Goal: Task Accomplishment & Management: Manage account settings

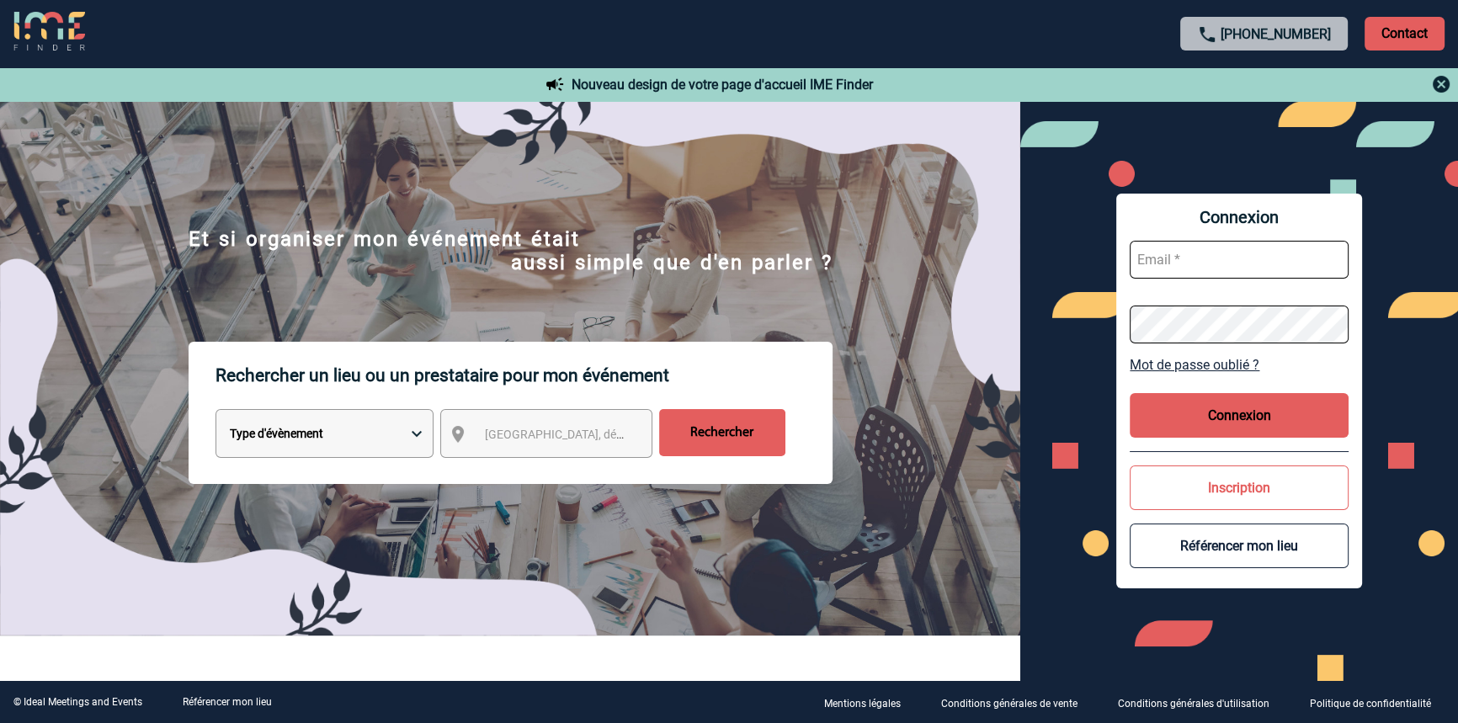
type input "[EMAIL_ADDRESS][DOMAIN_NAME]"
click at [1290, 401] on button "Connexion" at bounding box center [1239, 415] width 219 height 45
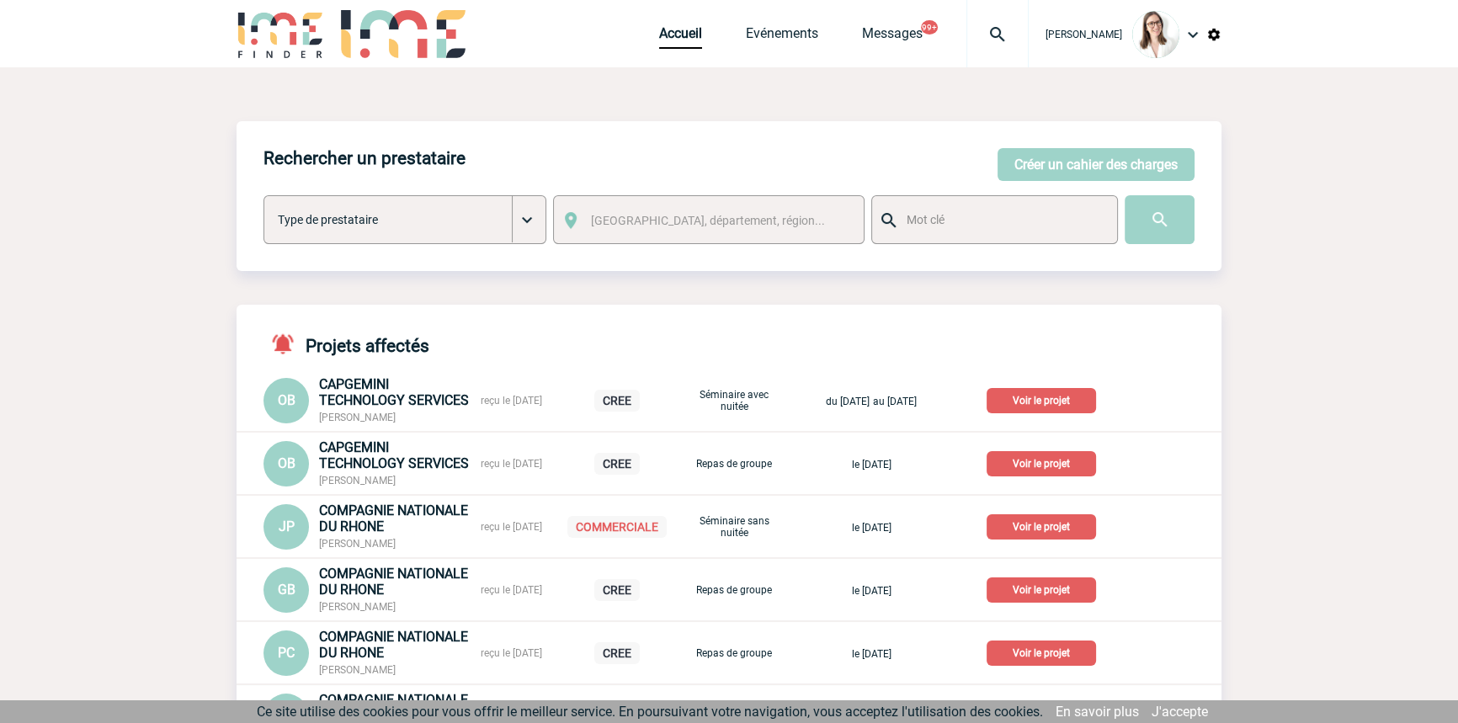
click at [967, 52] on div at bounding box center [998, 33] width 62 height 67
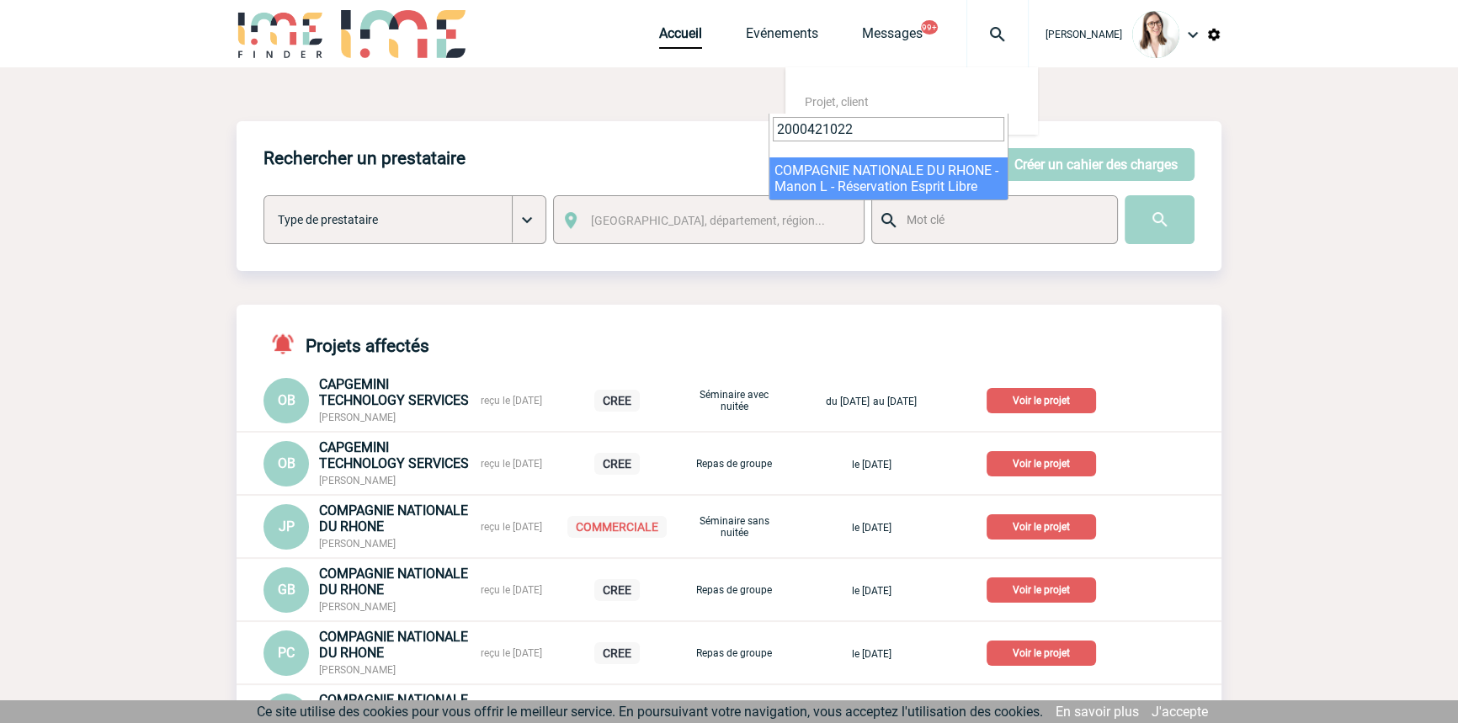
type input "2000421022"
select select "20523"
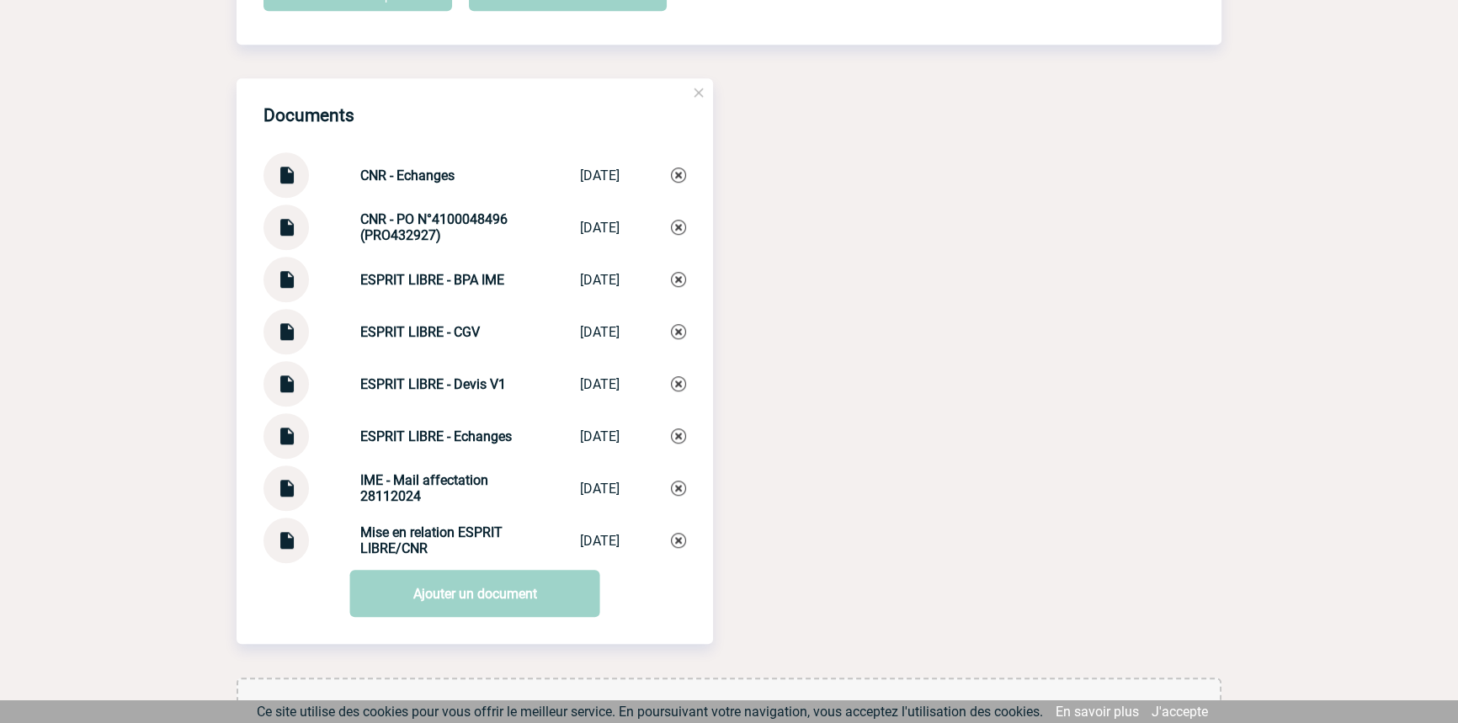
scroll to position [1780, 0]
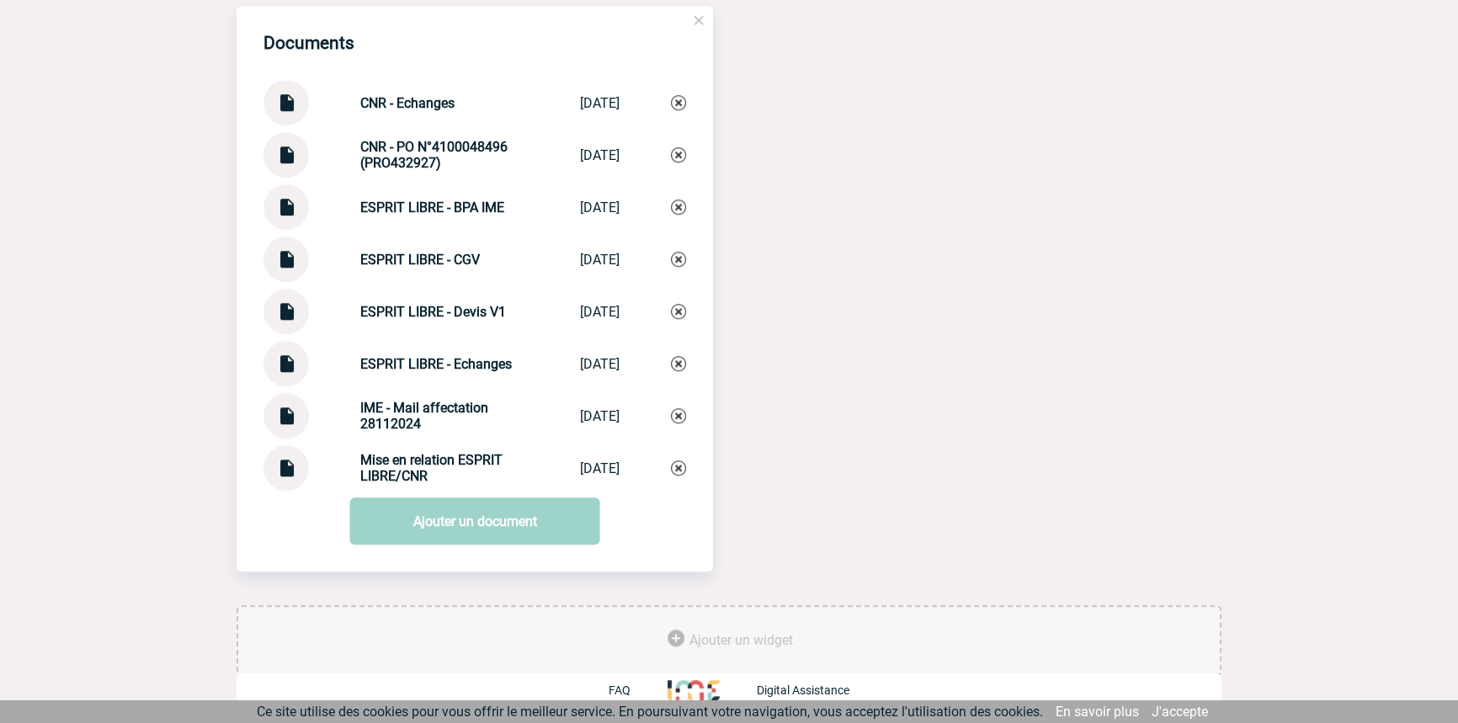
click at [404, 457] on strong "Mise en relation ESPRIT LIBRE/CNR" at bounding box center [431, 468] width 142 height 32
click at [402, 457] on strong "Mise en relation ESPRIT LIBRE/CNR" at bounding box center [431, 468] width 142 height 32
copy div "Mise en relation ESPRIT LIBRE/CNR Mise en relatio..."
click at [676, 466] on img at bounding box center [678, 468] width 15 height 15
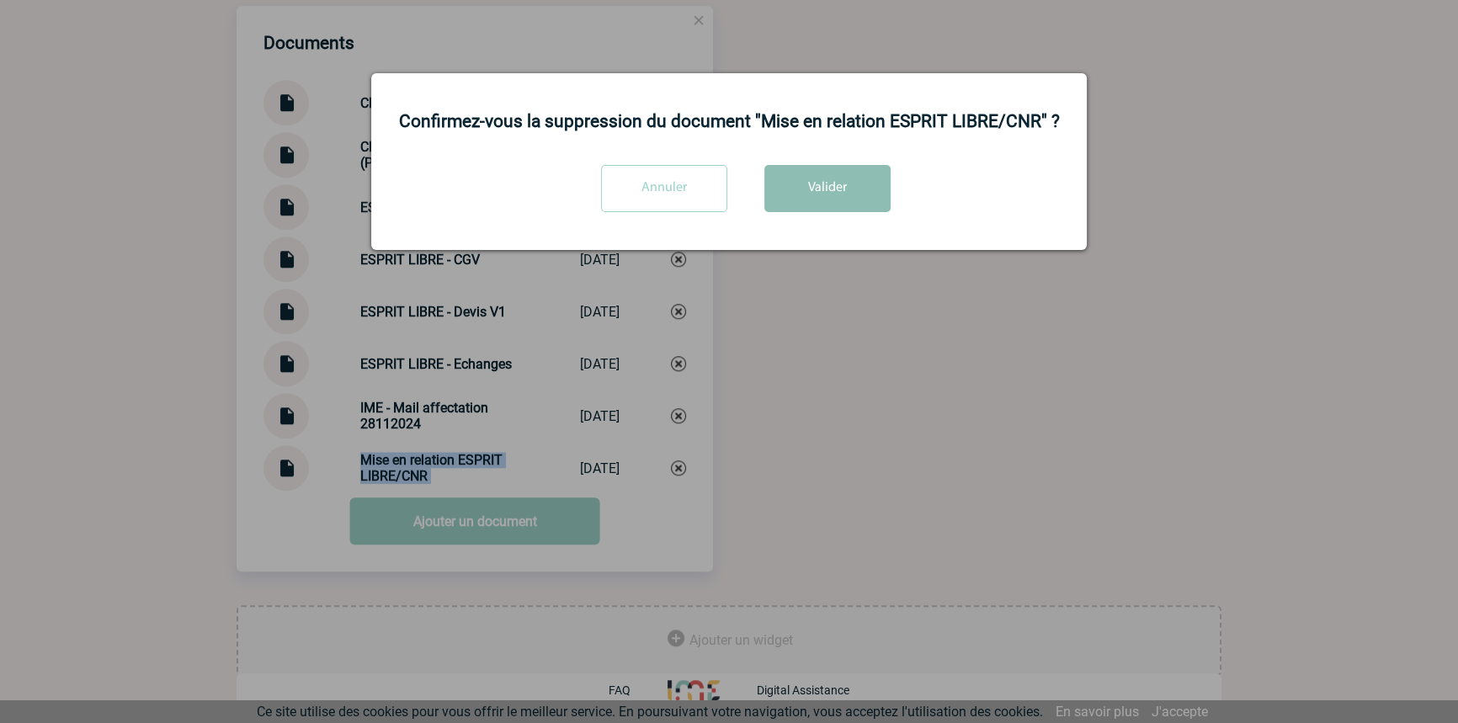
click at [786, 210] on button "Valider" at bounding box center [827, 188] width 126 height 47
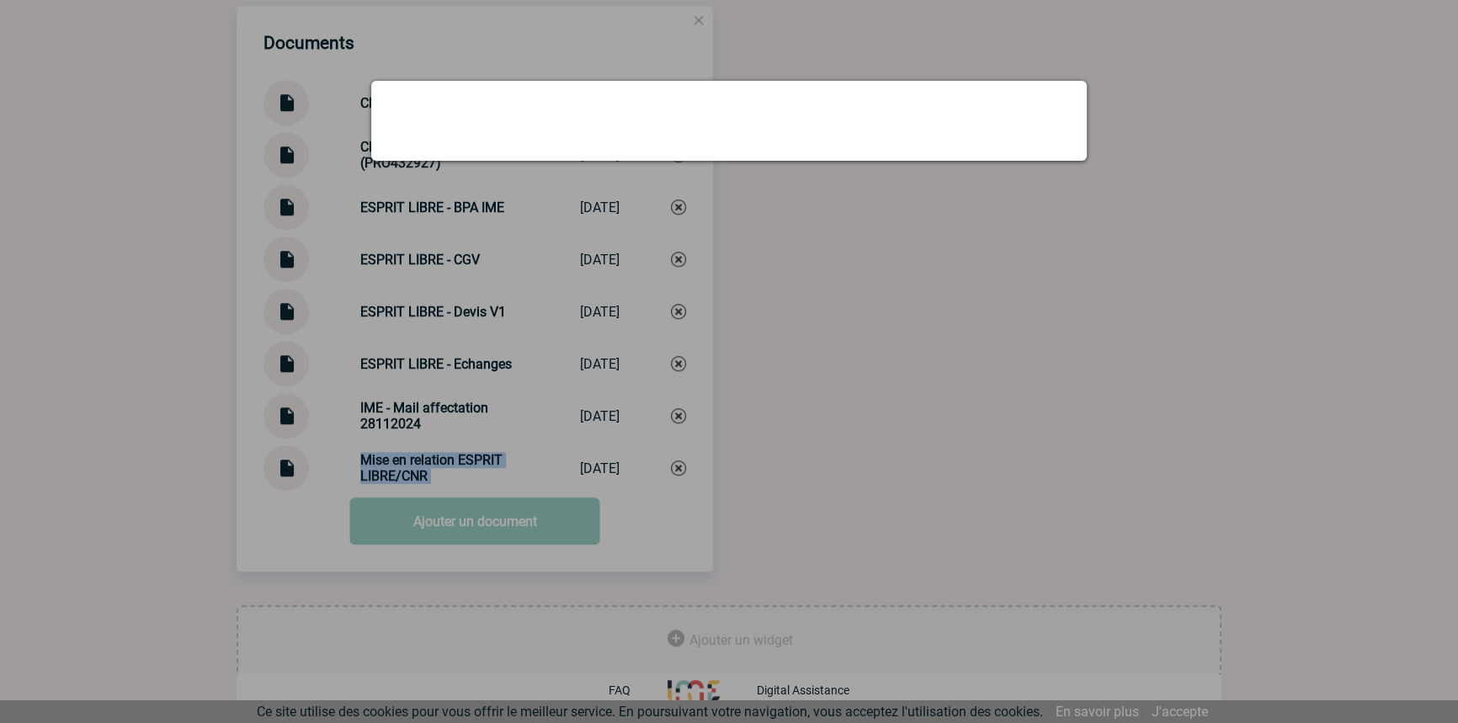
scroll to position [1727, 0]
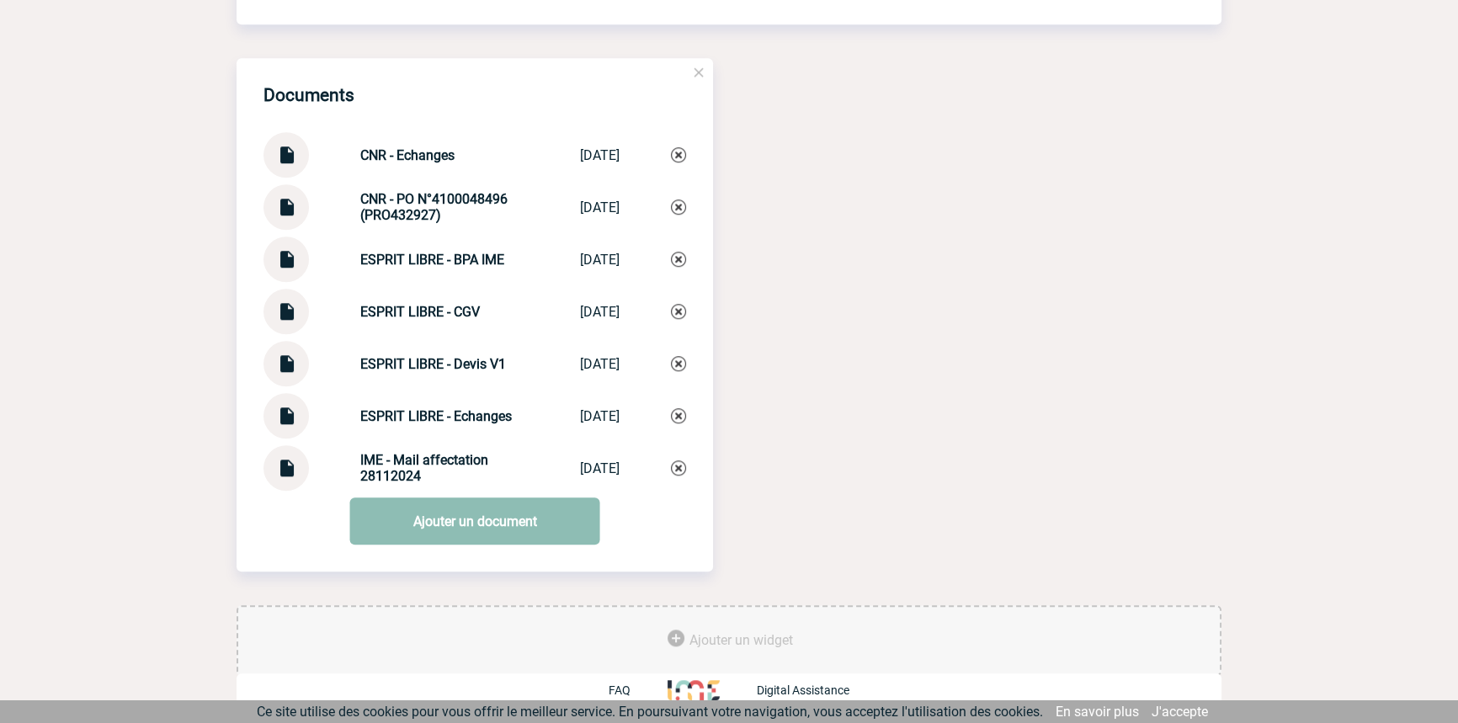
click at [427, 521] on link "Ajouter un document" at bounding box center [475, 521] width 250 height 47
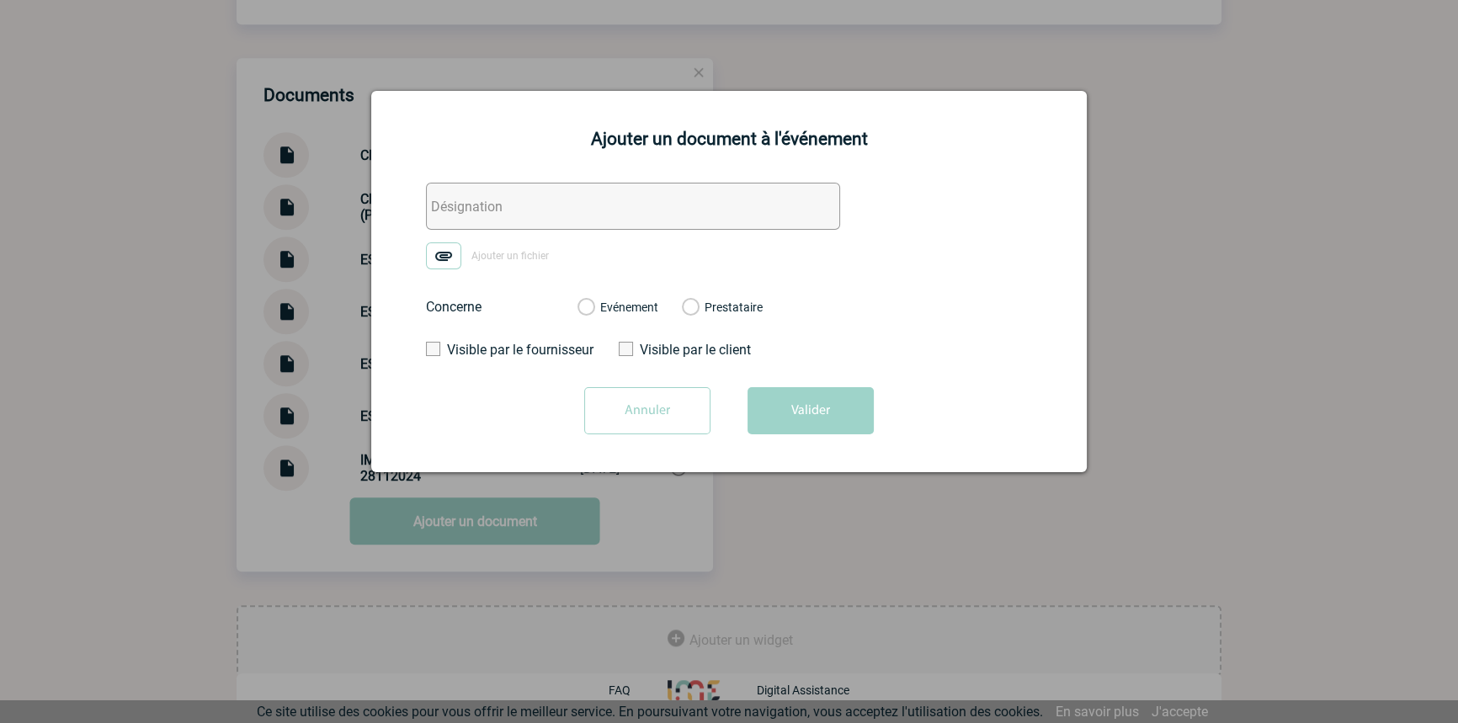
drag, startPoint x: 455, startPoint y: 196, endPoint x: 446, endPoint y: 236, distance: 40.6
click at [455, 196] on input "text" at bounding box center [633, 206] width 414 height 47
paste input "Mise en relation ESPRIT LIBRE/CNR"
type input "Mise en relation ESPRIT LIBRE/CNR"
click at [433, 278] on form "Mise en relation ESPRIT LIBRE/CNR Ajouter un fichier Concerne Evénement Prestat…" at bounding box center [729, 315] width 674 height 264
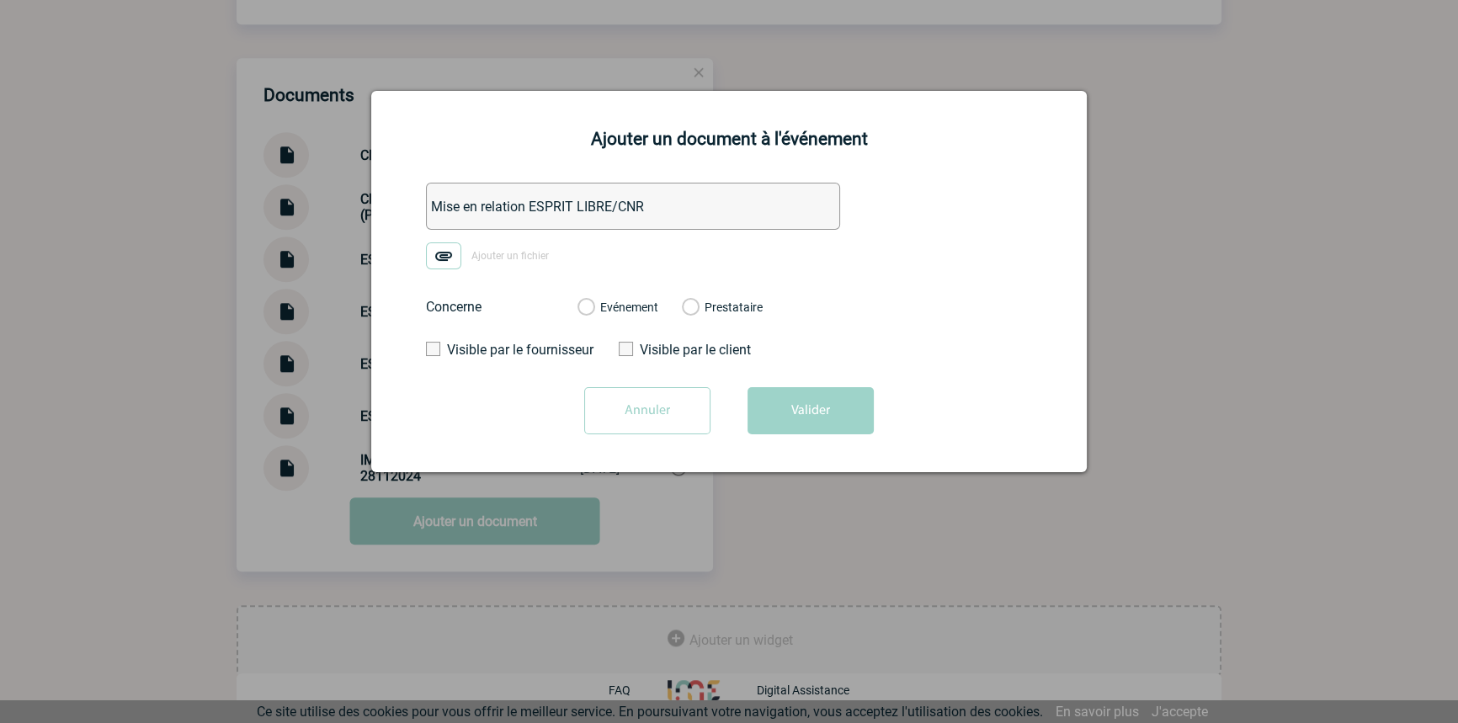
click at [441, 263] on img at bounding box center [443, 255] width 35 height 27
click at [0, 0] on input "Ajouter un fichier" at bounding box center [0, 0] width 0 height 0
click at [594, 314] on label "Evénement" at bounding box center [586, 308] width 16 height 15
click at [0, 0] on input "Evénement" at bounding box center [0, 0] width 0 height 0
click at [771, 407] on button "Valider" at bounding box center [811, 410] width 126 height 47
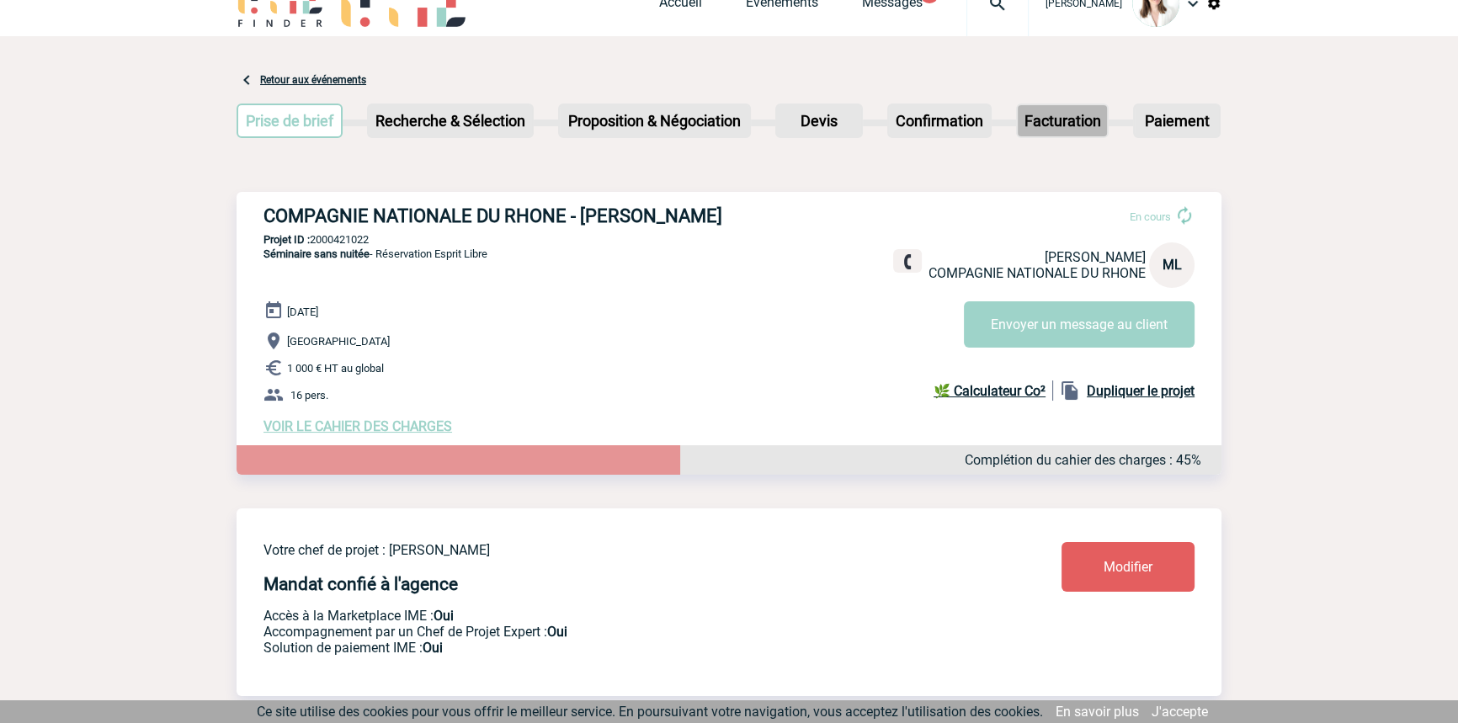
scroll to position [0, 0]
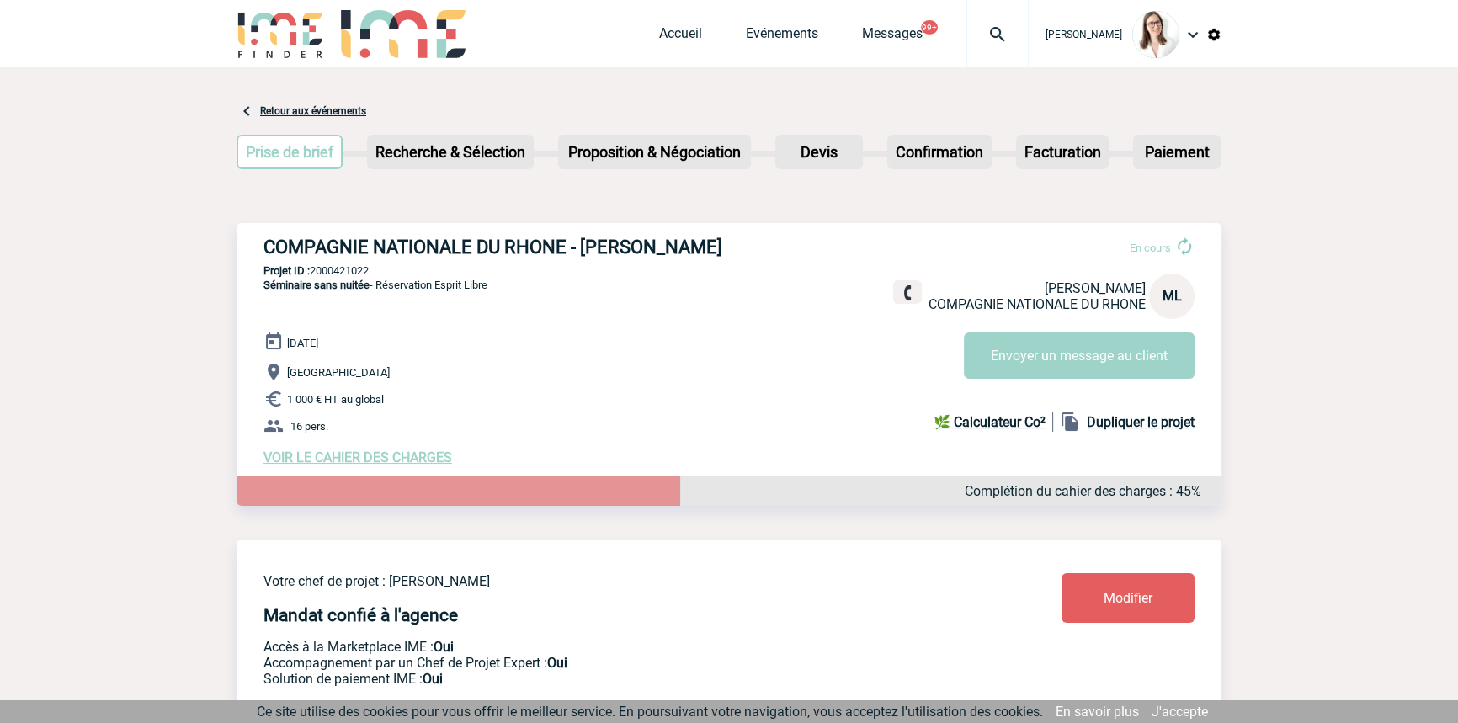
click at [981, 29] on img at bounding box center [997, 34] width 61 height 20
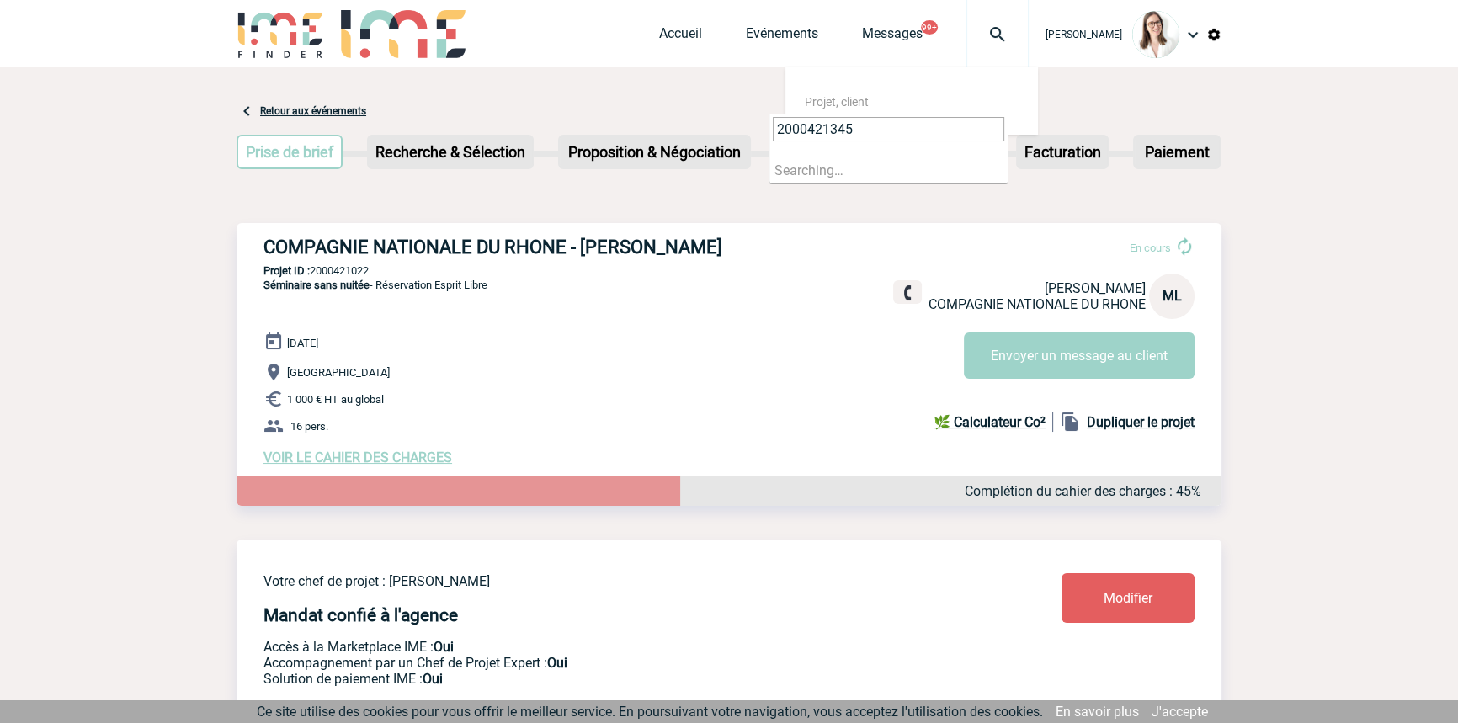
type input "2000421345"
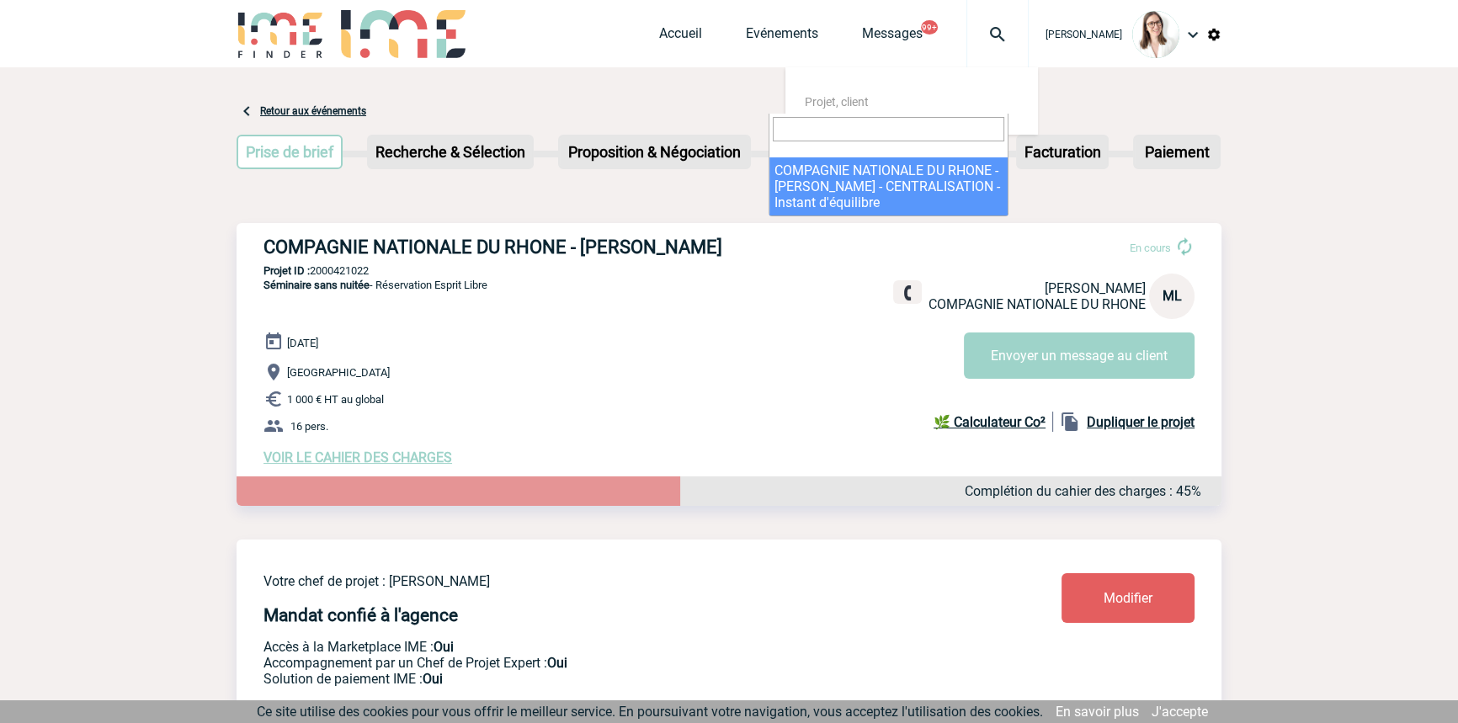
select select "20846"
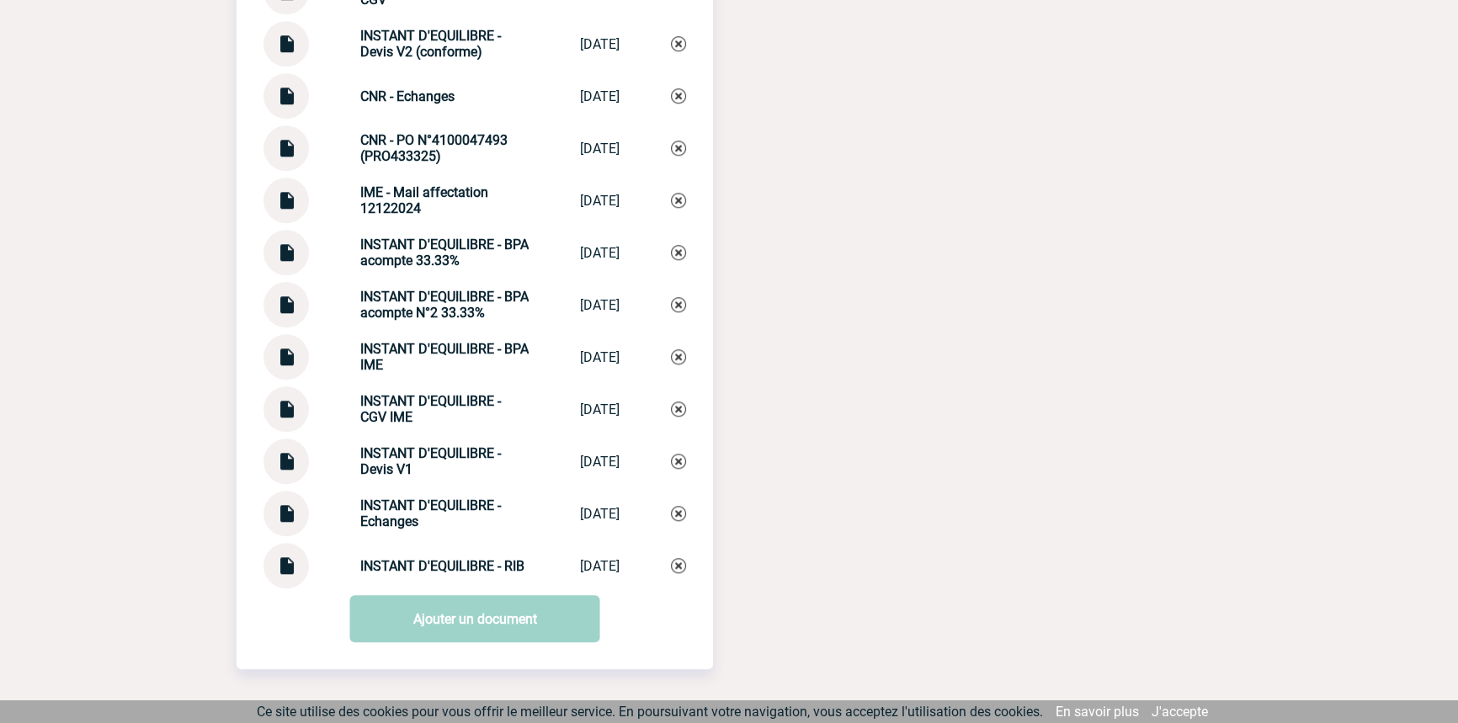
scroll to position [2011, 0]
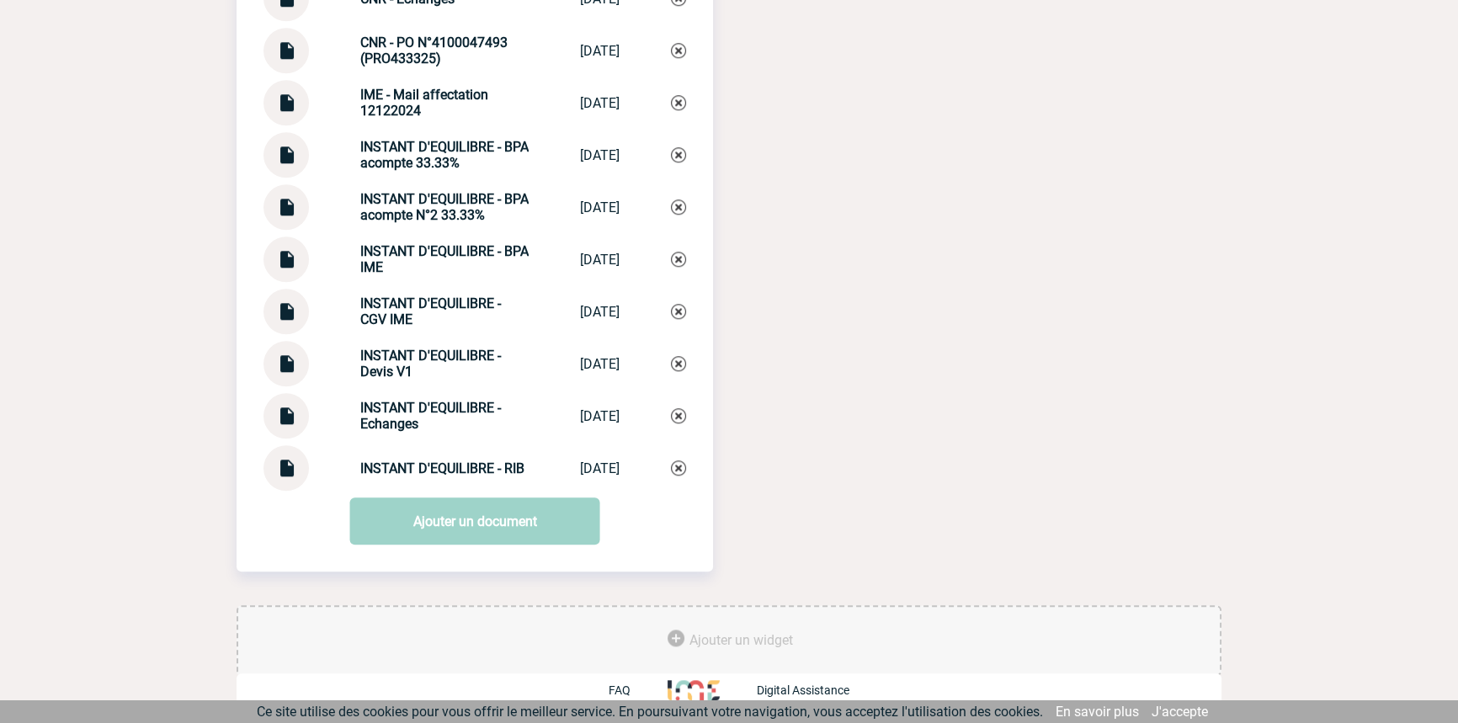
click at [429, 402] on strong "INSTANT D'EQUILIBRE - Echanges" at bounding box center [430, 416] width 141 height 32
copy div "INSTANT D'EQUILIBRE - Echanges INSTANT D'EQUIL..."
click at [678, 419] on img at bounding box center [678, 415] width 15 height 15
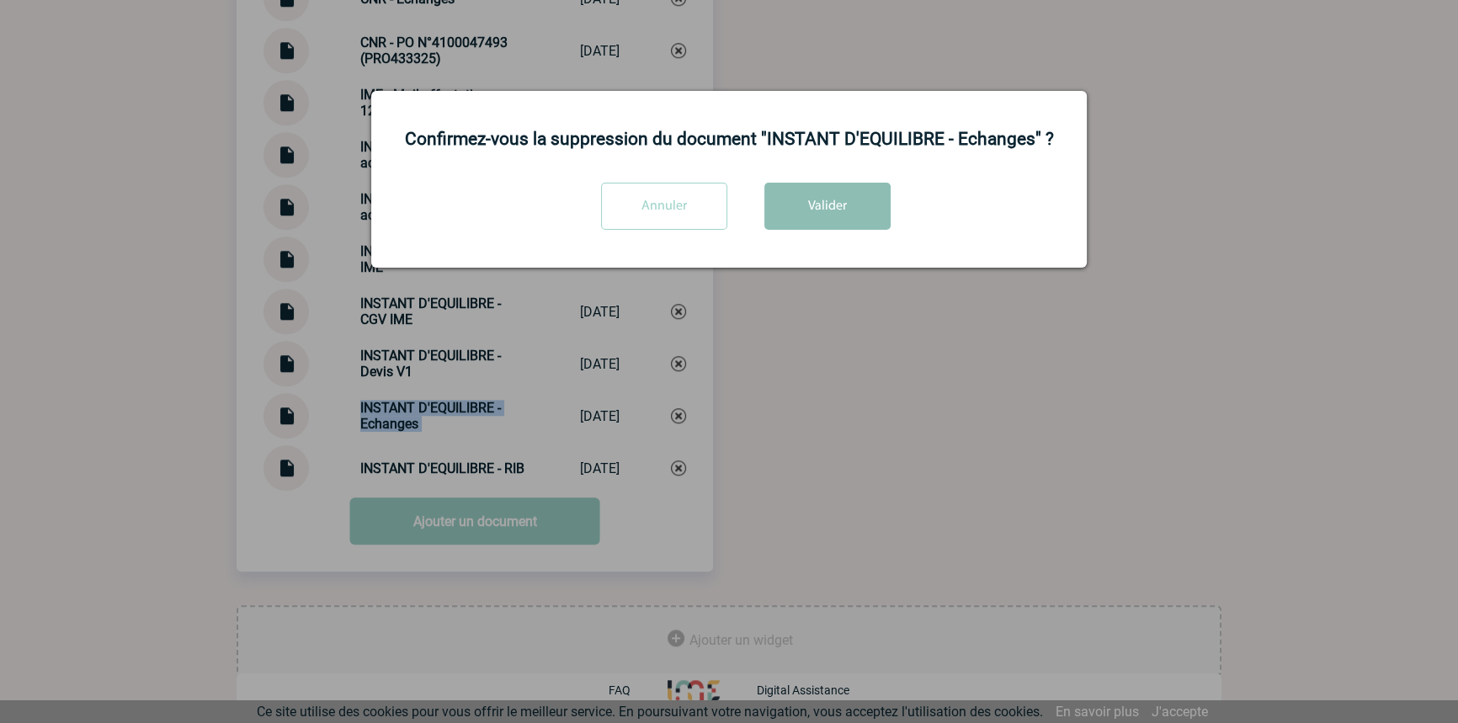
click at [799, 195] on button "Valider" at bounding box center [827, 206] width 126 height 47
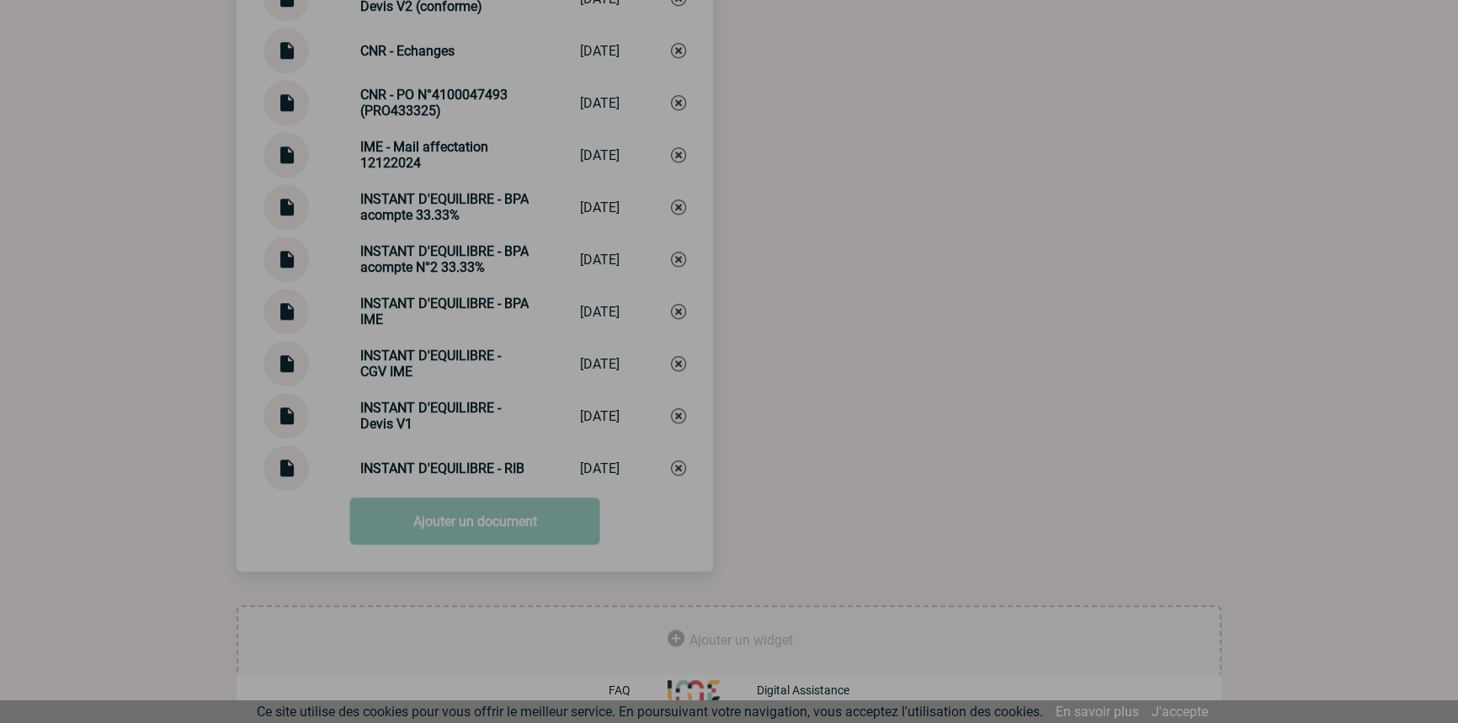
scroll to position [1958, 0]
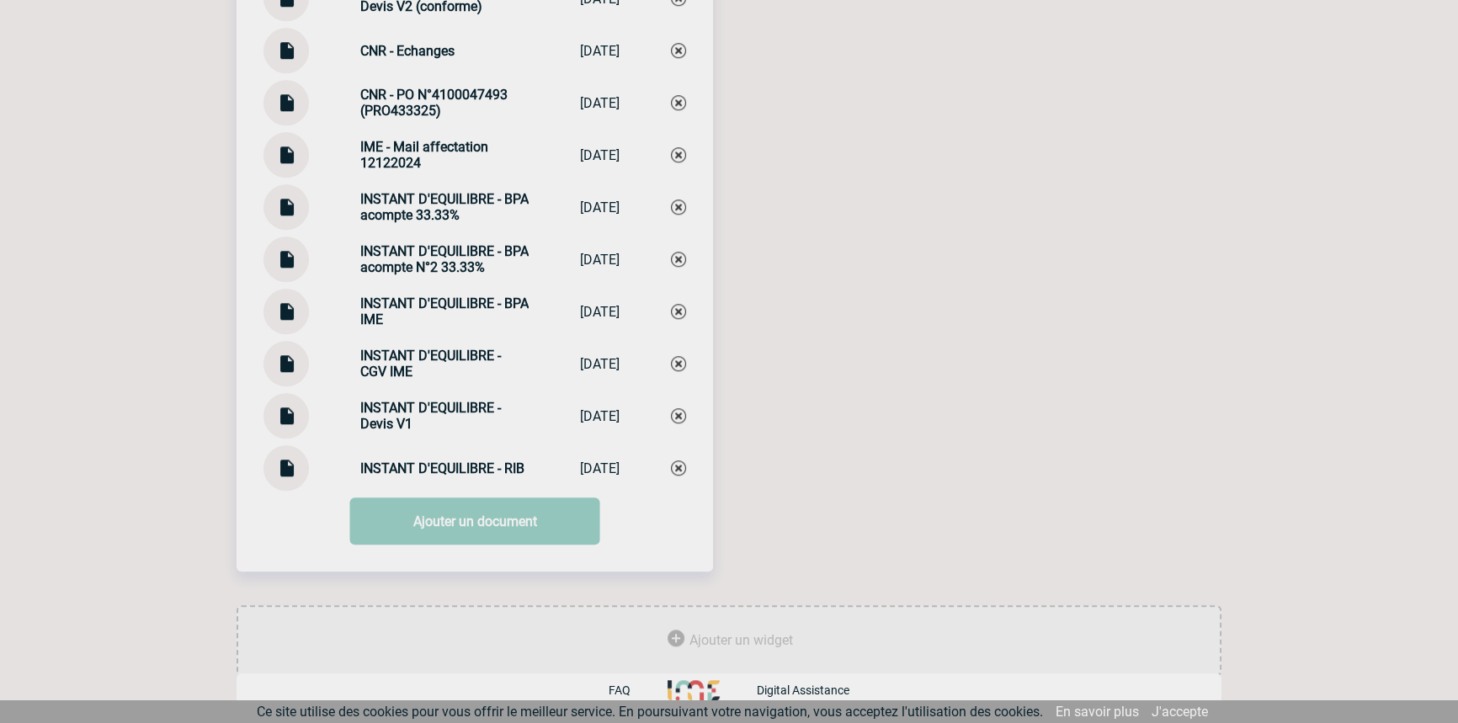
click at [423, 532] on link "Ajouter un document" at bounding box center [475, 521] width 250 height 47
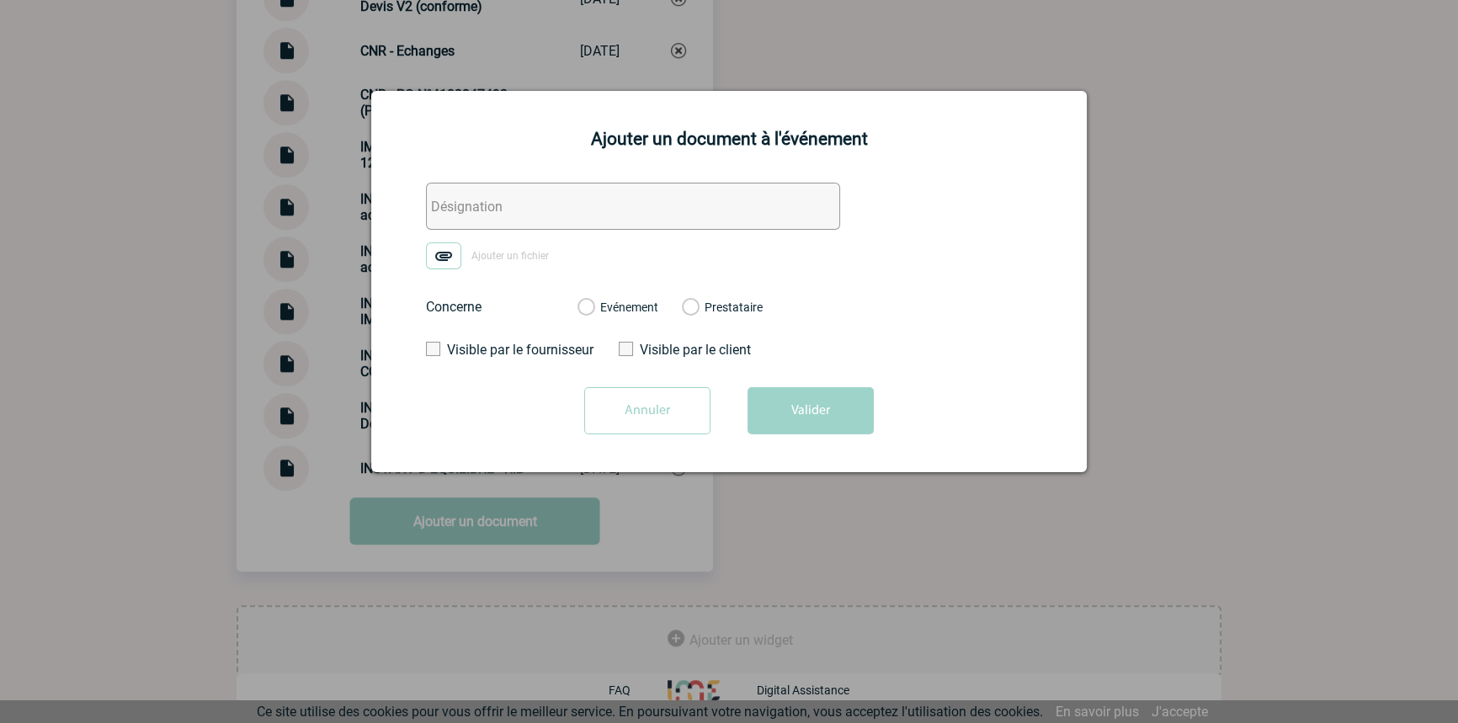
click at [467, 205] on input "text" at bounding box center [633, 206] width 414 height 47
paste input "INSTANT D'EQUILIBRE - Echanges"
type input "INSTANT D'EQUILIBRE - Echanges"
click at [455, 239] on form "INSTANT D'EQUILIBRE - Echanges Ajouter un fichier Concerne Evénement Prestatair…" at bounding box center [729, 315] width 674 height 264
click at [454, 252] on img at bounding box center [443, 255] width 35 height 27
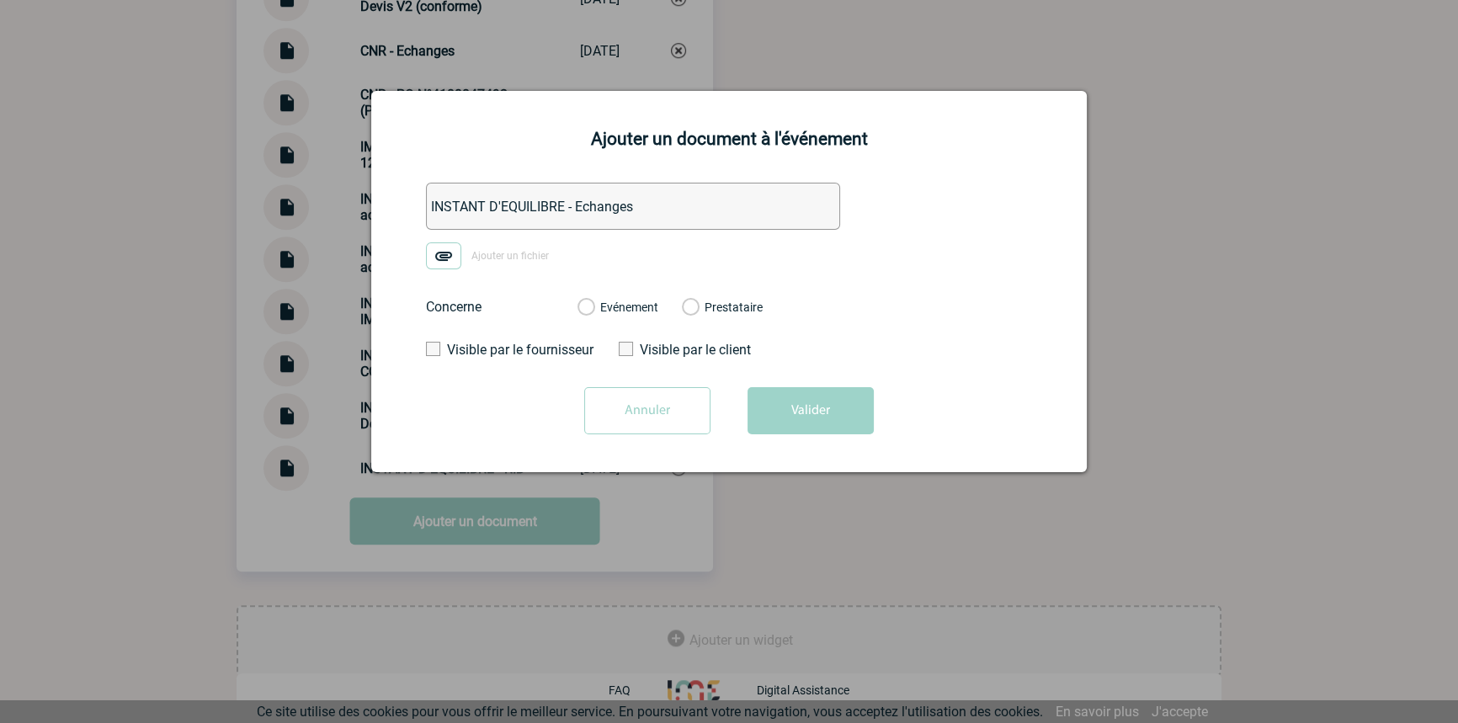
click at [0, 0] on input "Ajouter un fichier" at bounding box center [0, 0] width 0 height 0
drag, startPoint x: 610, startPoint y: 306, endPoint x: 682, endPoint y: 360, distance: 90.3
click at [594, 307] on label "Evénement" at bounding box center [586, 308] width 16 height 15
click at [0, 0] on input "Evénement" at bounding box center [0, 0] width 0 height 0
click at [782, 415] on button "Valider" at bounding box center [811, 410] width 126 height 47
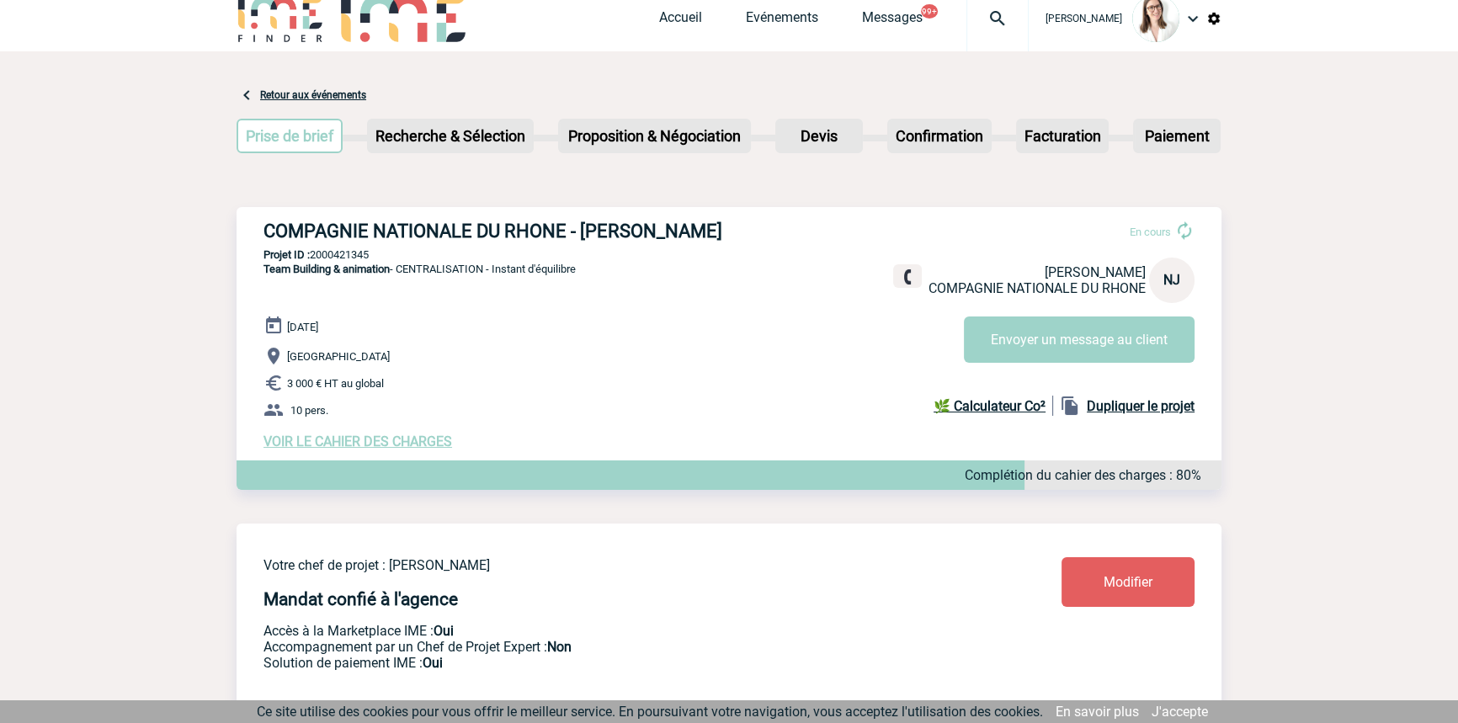
scroll to position [0, 0]
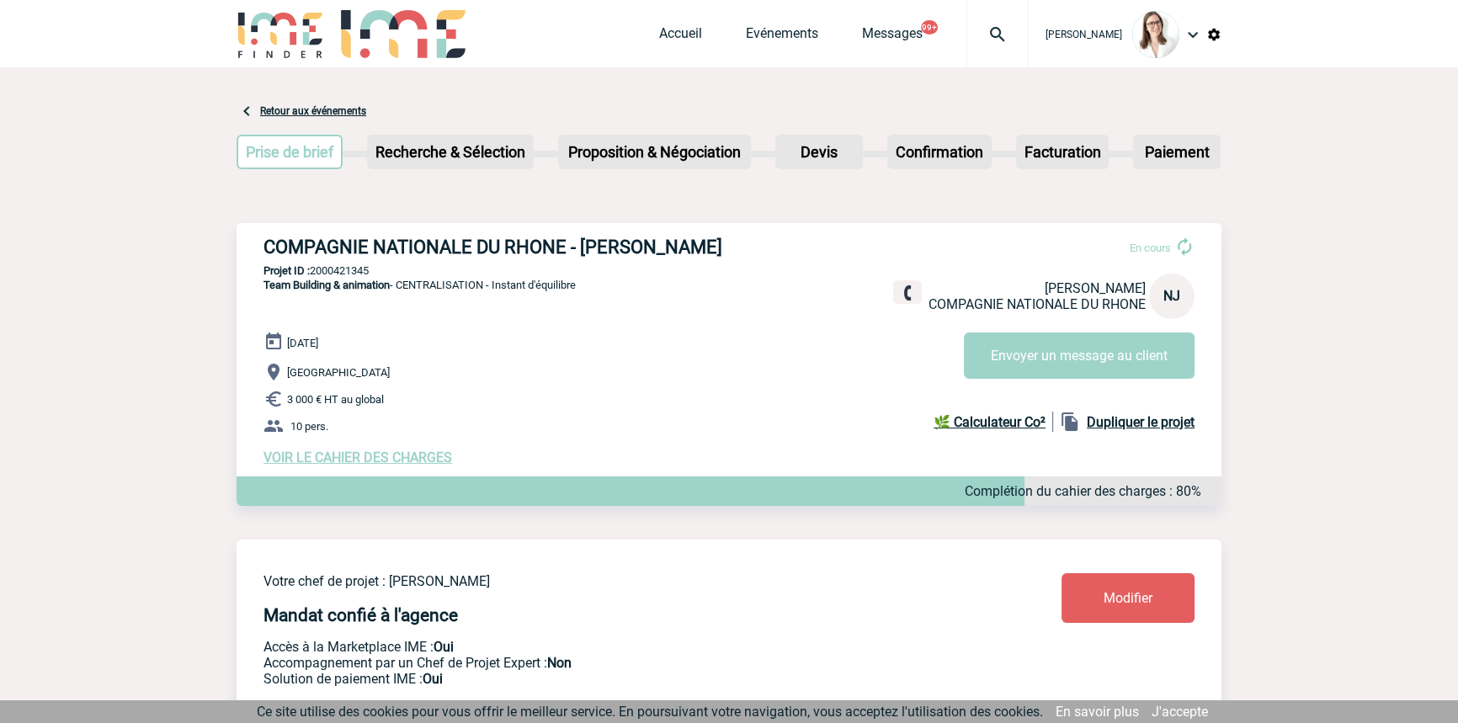
click at [988, 48] on div at bounding box center [998, 33] width 62 height 67
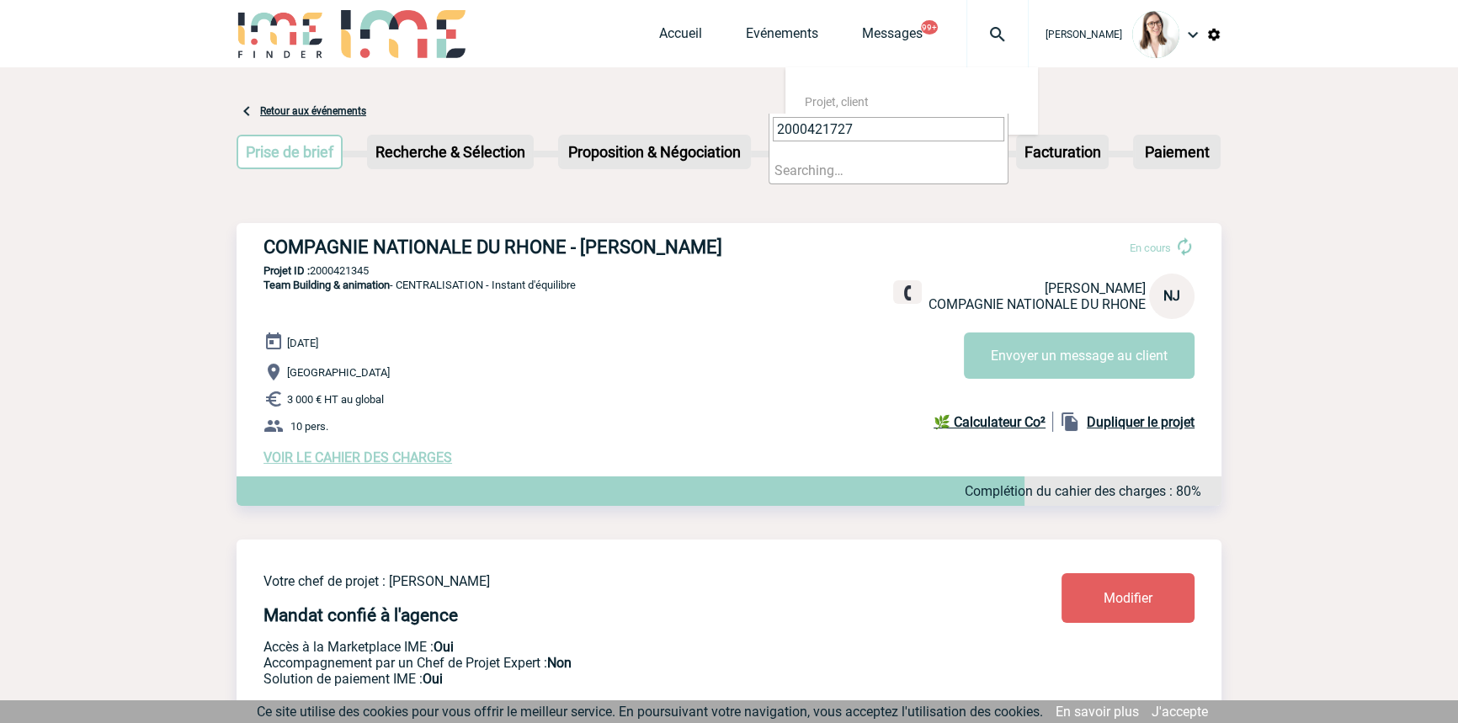
type input "2000421727"
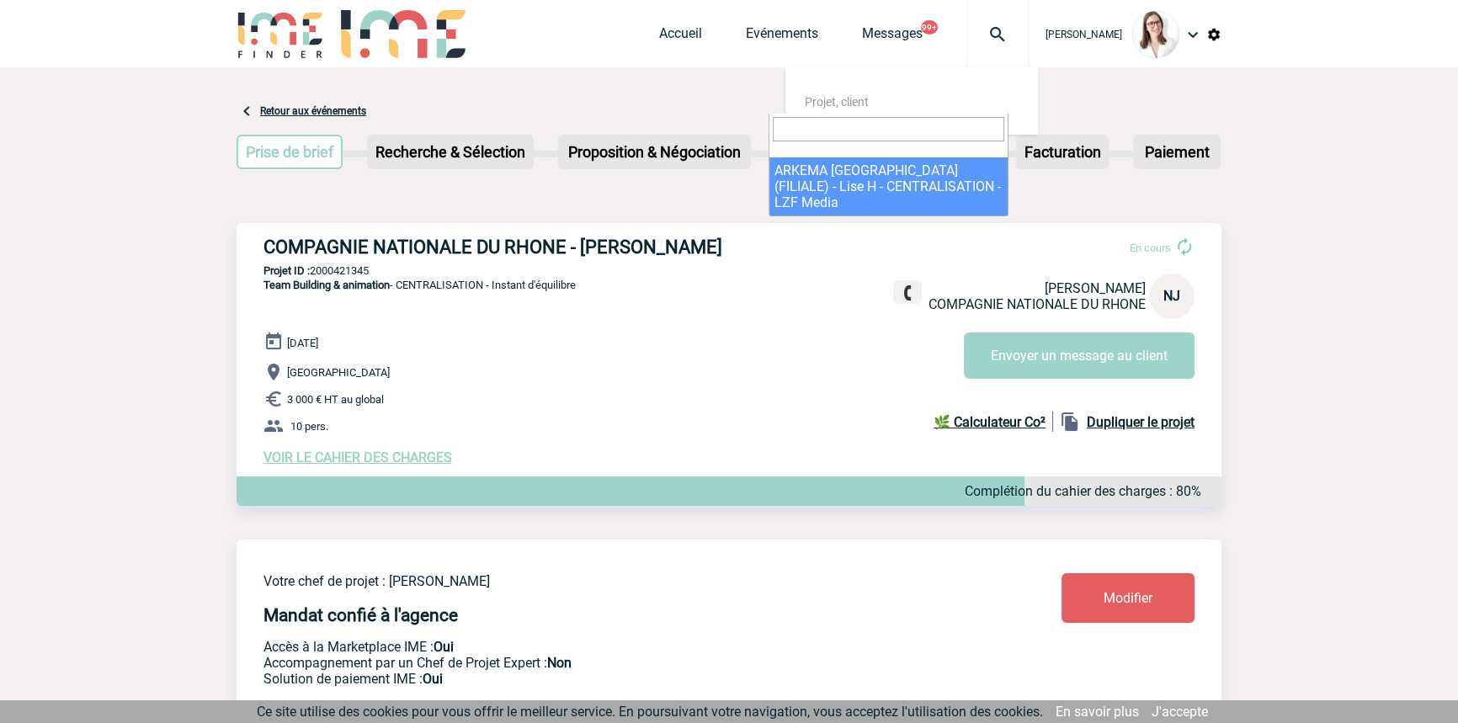
select select "21228"
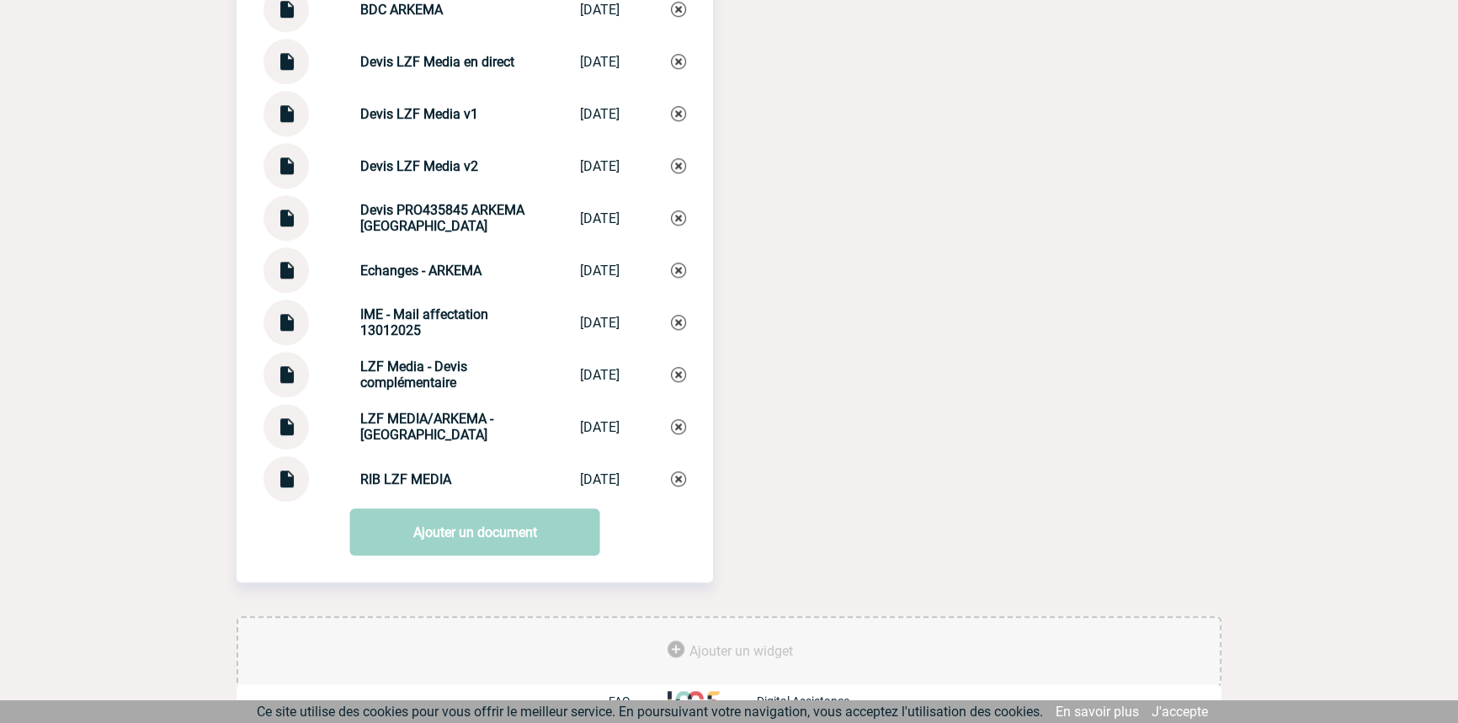
scroll to position [1988, 0]
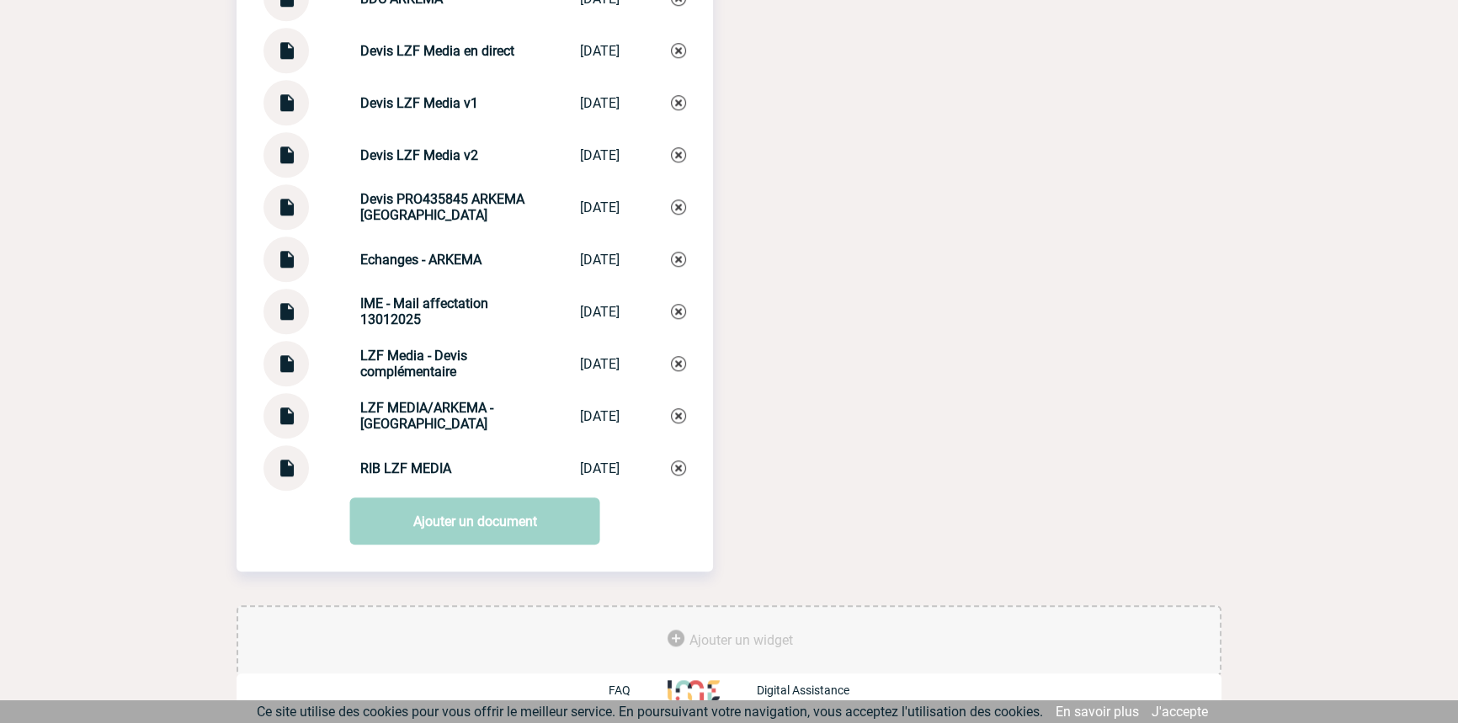
click at [429, 416] on strong "LZF MEDIA/ARKEMA - [GEOGRAPHIC_DATA]" at bounding box center [426, 416] width 133 height 32
click at [429, 416] on strong "LZF MEDIA/ARKEMA - Echanges" at bounding box center [426, 416] width 133 height 32
copy div "LZF MEDIA/ARKEMA - Echanges LZF MEDIA/ARKEM..."
click at [682, 417] on img at bounding box center [678, 415] width 15 height 15
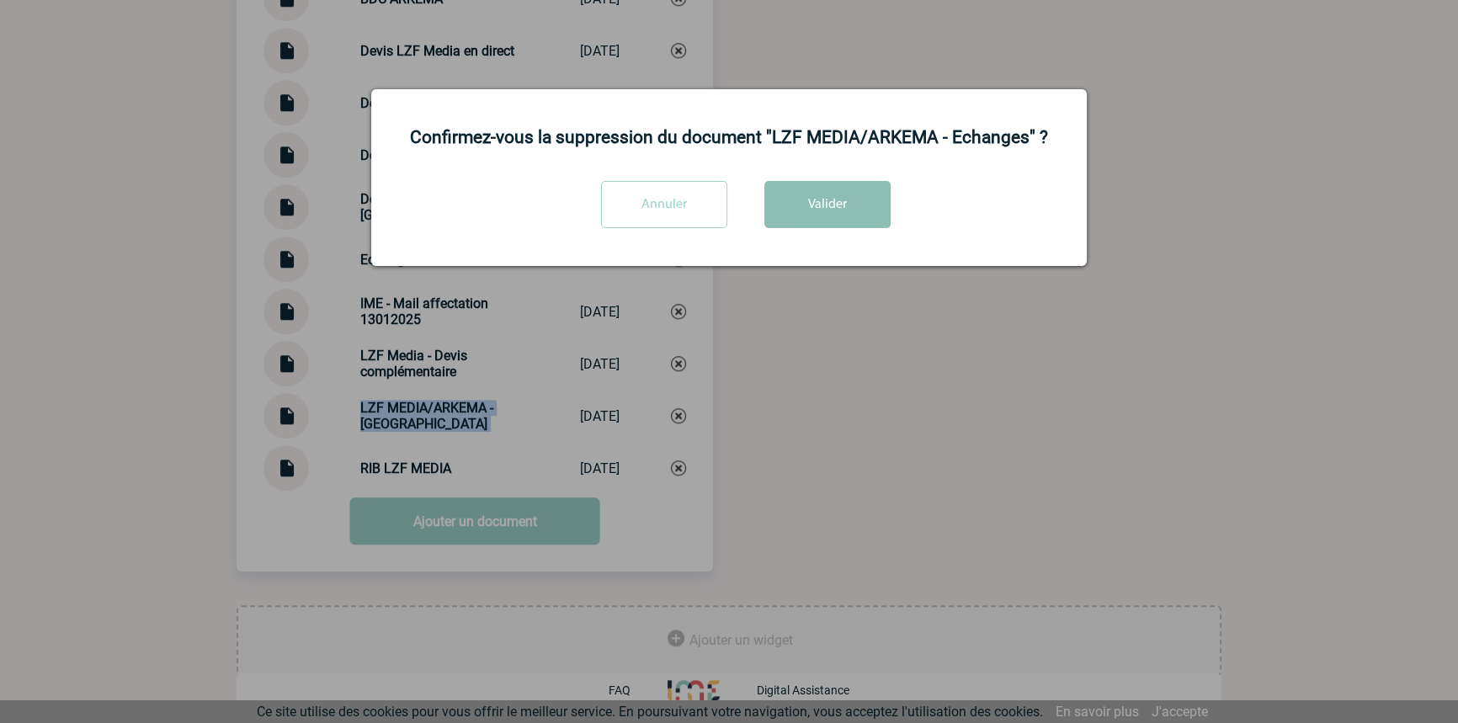
click at [769, 224] on button "Valider" at bounding box center [827, 204] width 126 height 47
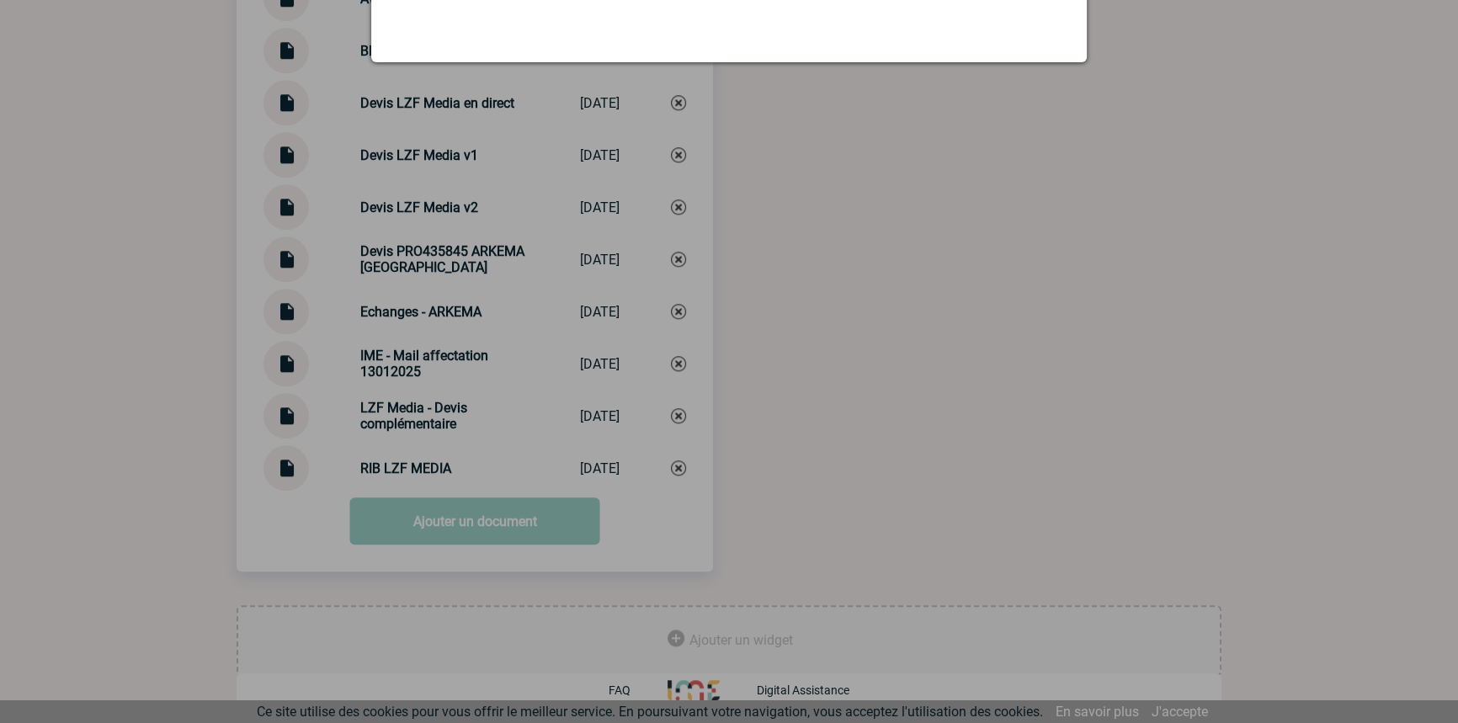
scroll to position [1936, 0]
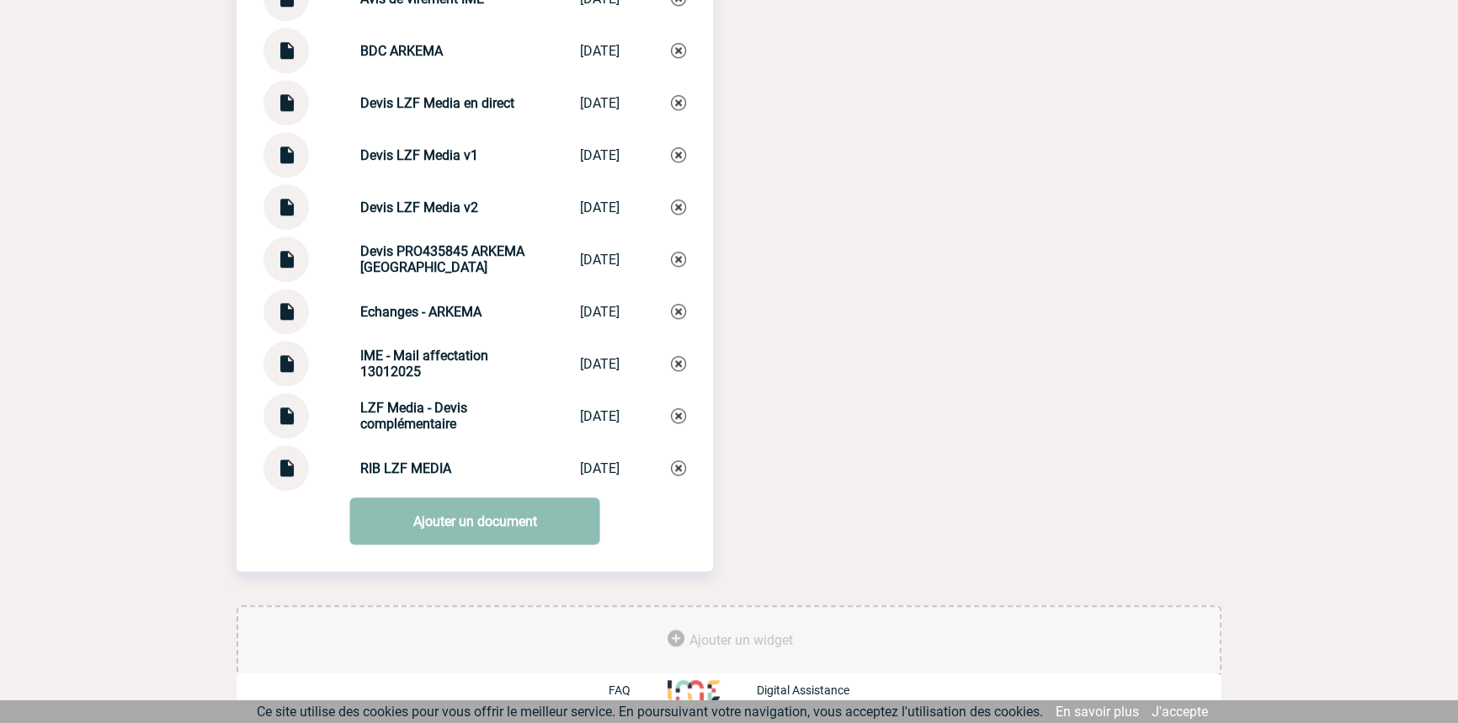
click at [410, 525] on link "Ajouter un document" at bounding box center [475, 521] width 250 height 47
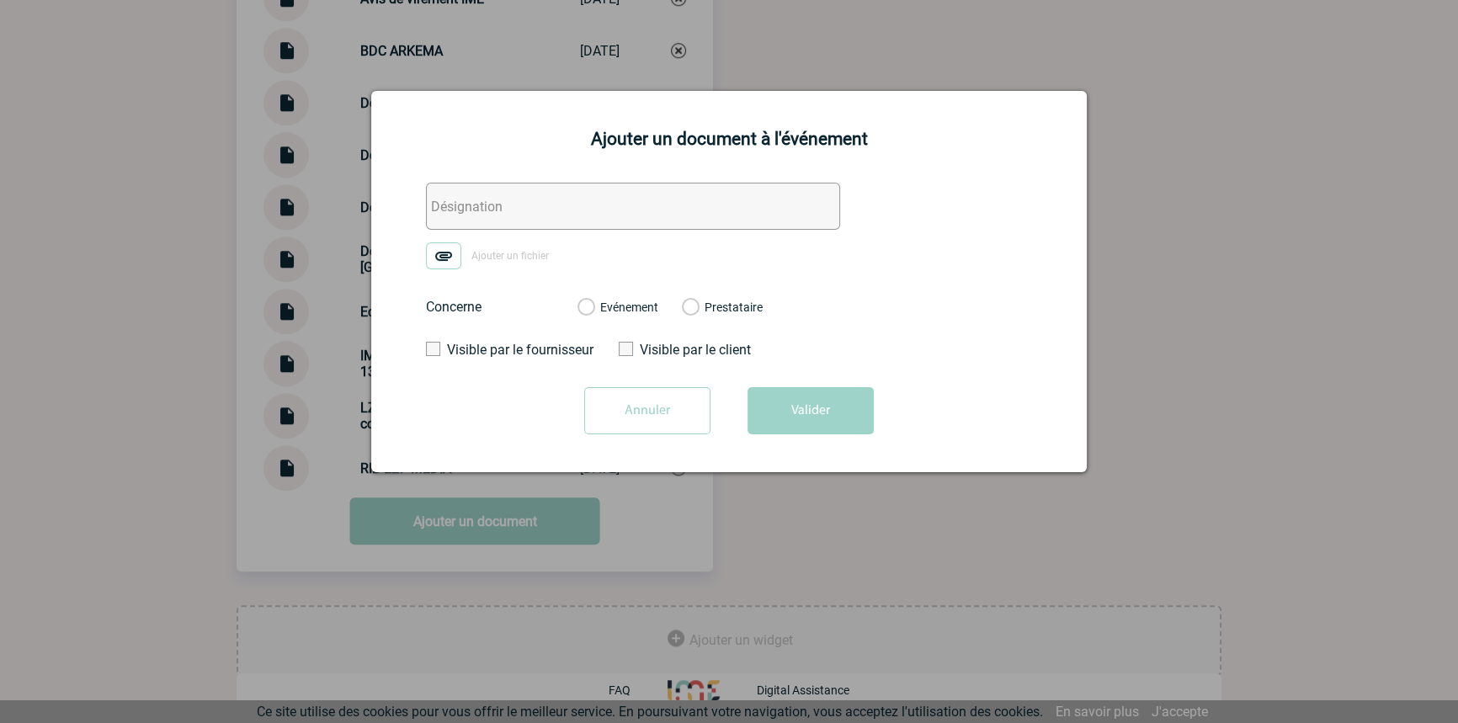
drag, startPoint x: 445, startPoint y: 203, endPoint x: 443, endPoint y: 228, distance: 25.3
click at [445, 203] on input "text" at bounding box center [633, 206] width 414 height 47
paste input "LZF MEDIA/ARKEMA - Echanges"
type input "LZF MEDIA/ARKEMA - Echanges"
click at [440, 264] on img at bounding box center [443, 255] width 35 height 27
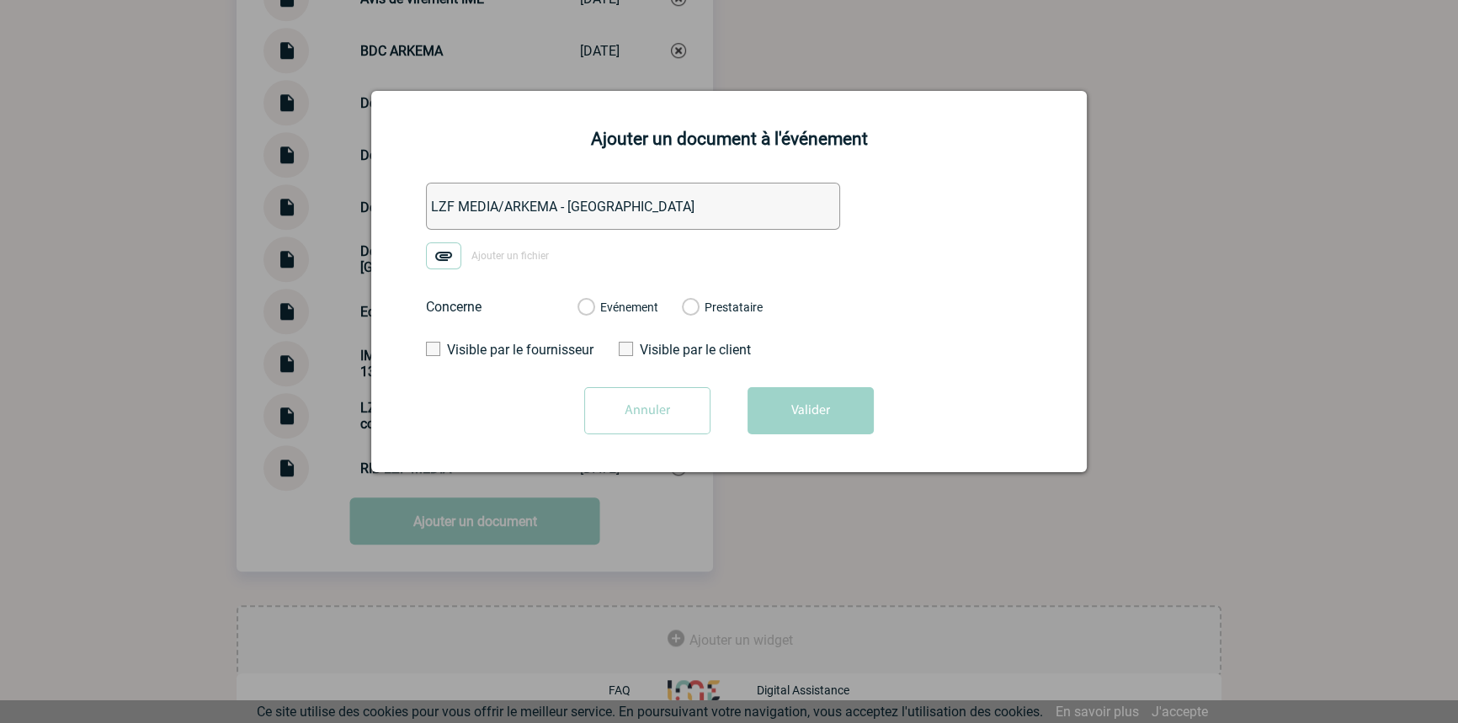
click at [0, 0] on input "Ajouter un fichier" at bounding box center [0, 0] width 0 height 0
click at [594, 307] on label "Evénement" at bounding box center [586, 308] width 16 height 15
click at [0, 0] on input "Evénement" at bounding box center [0, 0] width 0 height 0
click at [753, 404] on button "Valider" at bounding box center [811, 410] width 126 height 47
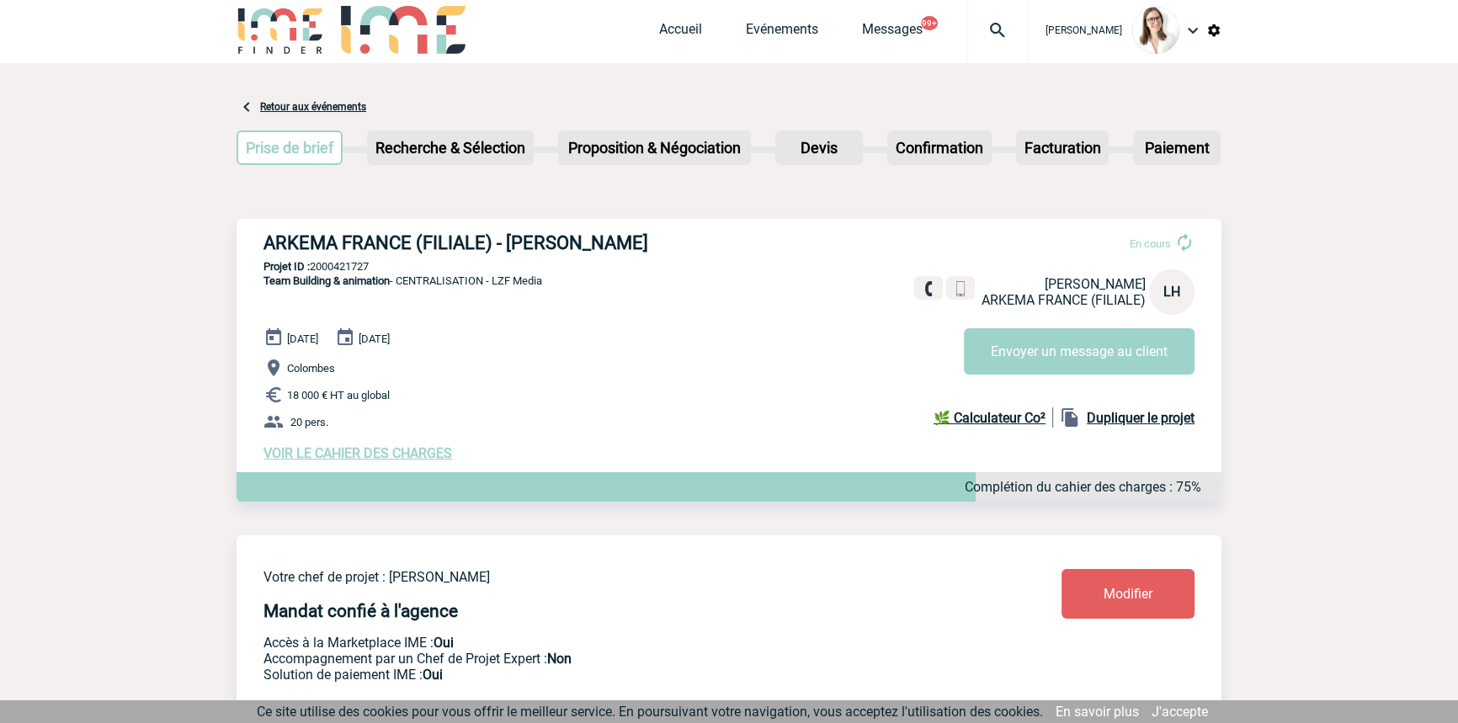
scroll to position [0, 0]
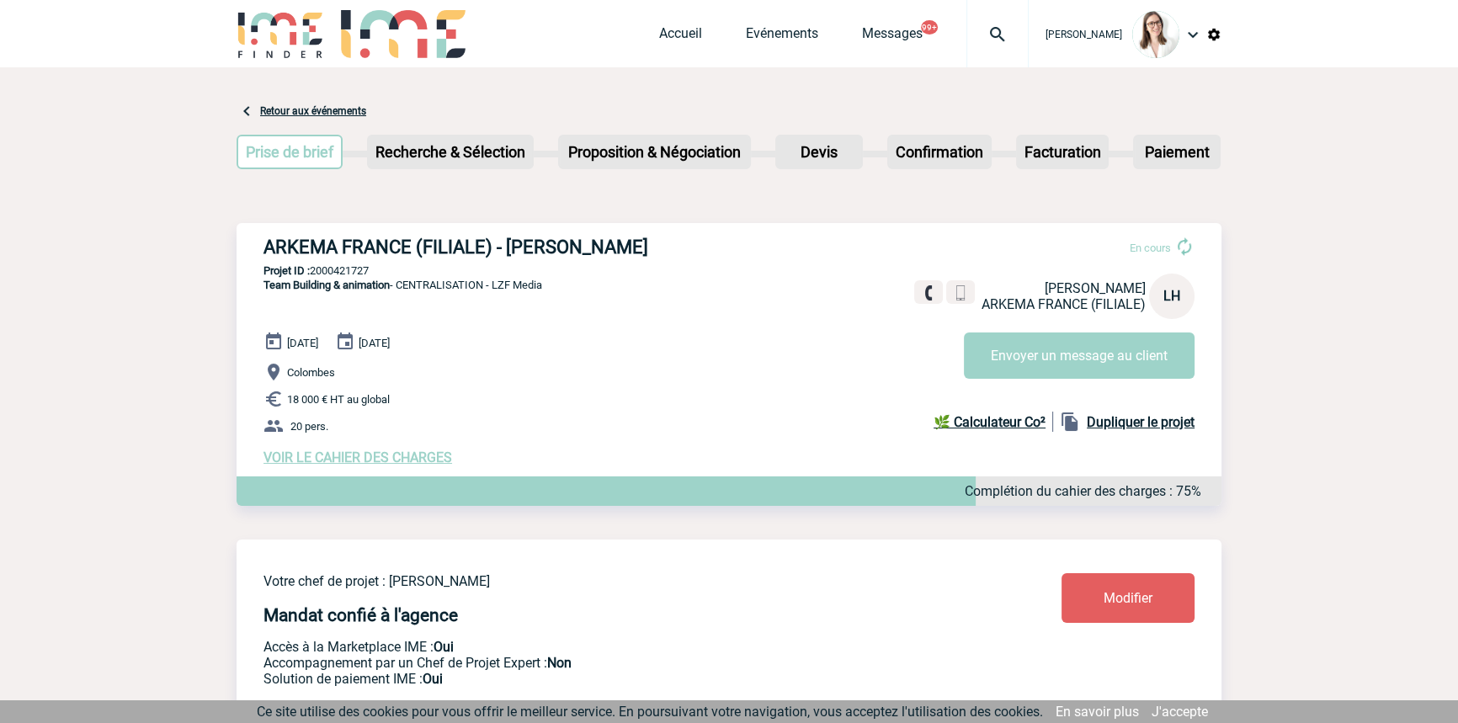
click at [967, 38] on img at bounding box center [997, 34] width 61 height 20
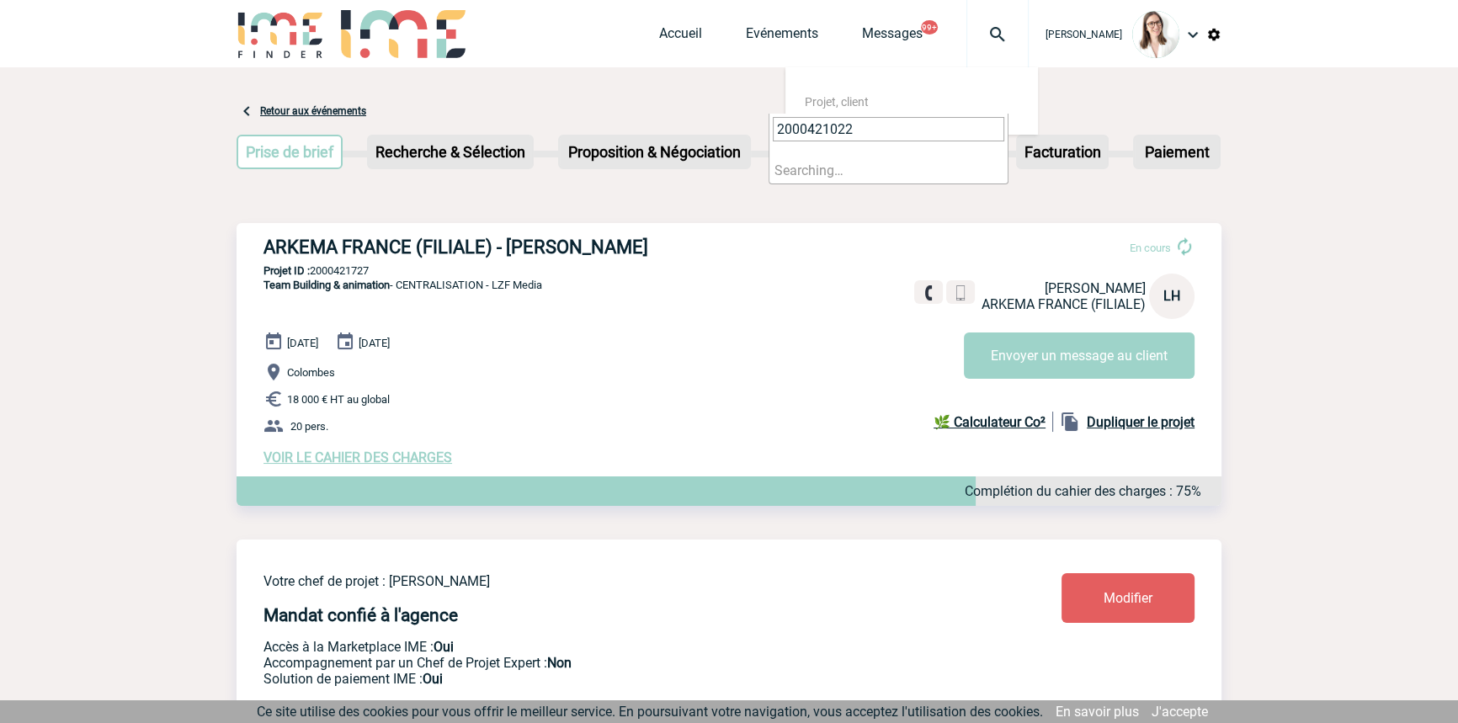
type input "2000421022"
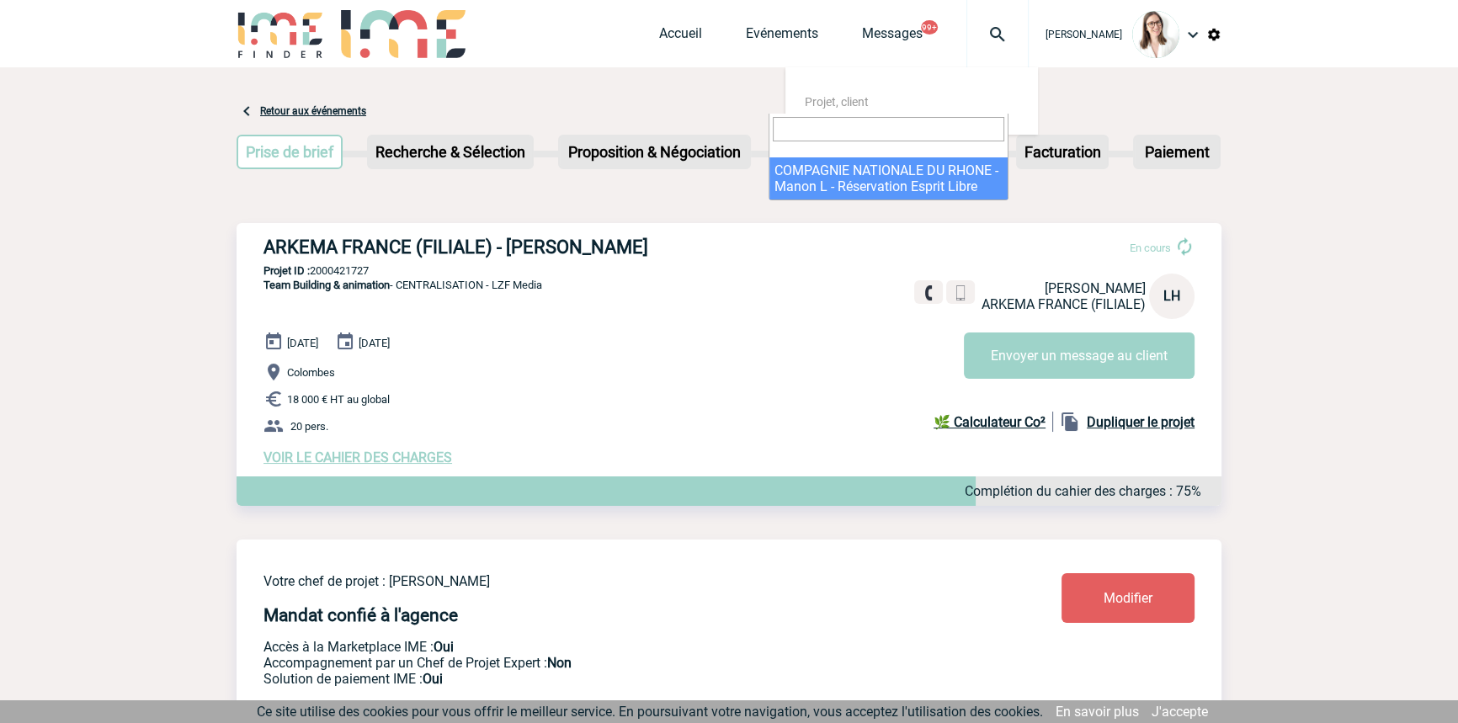
select select "20523"
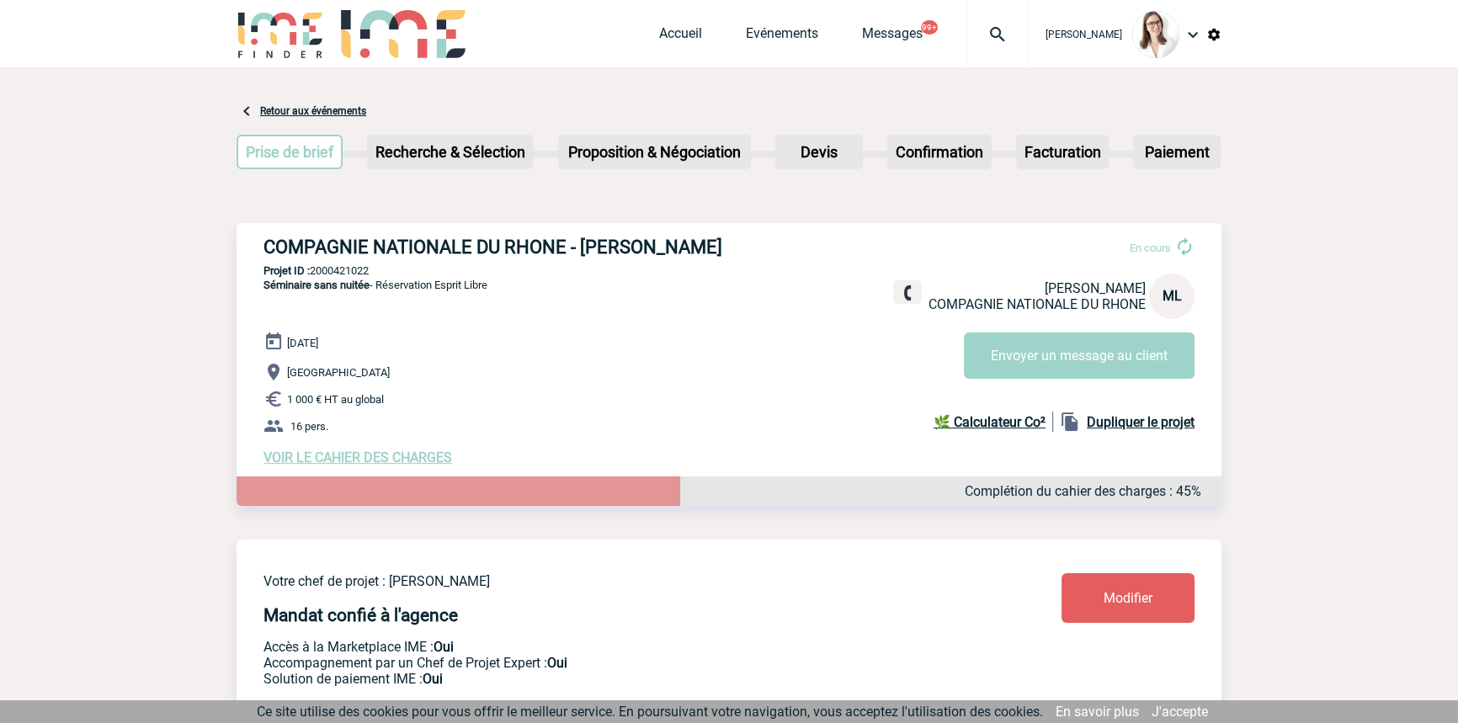
click at [980, 19] on div at bounding box center [998, 33] width 62 height 67
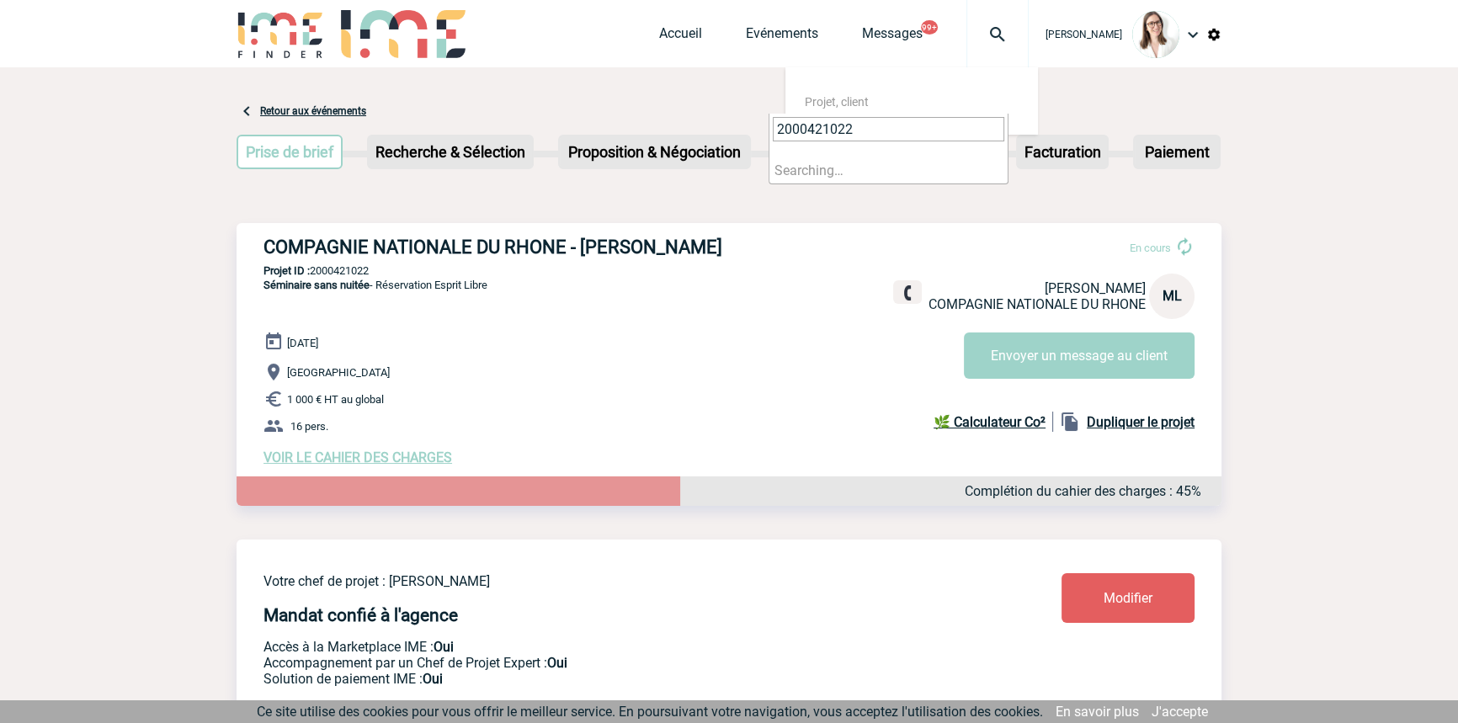
type input "2000421022"
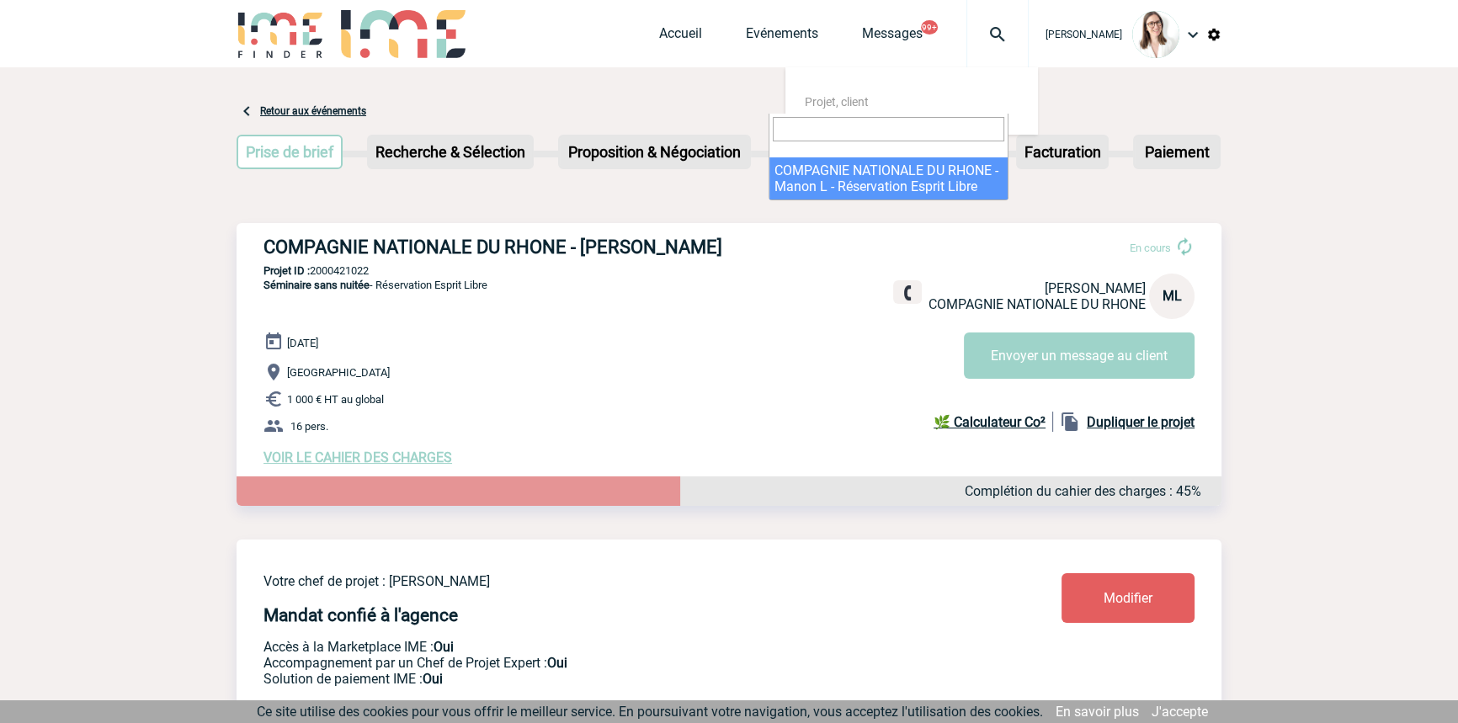
select select "20523"
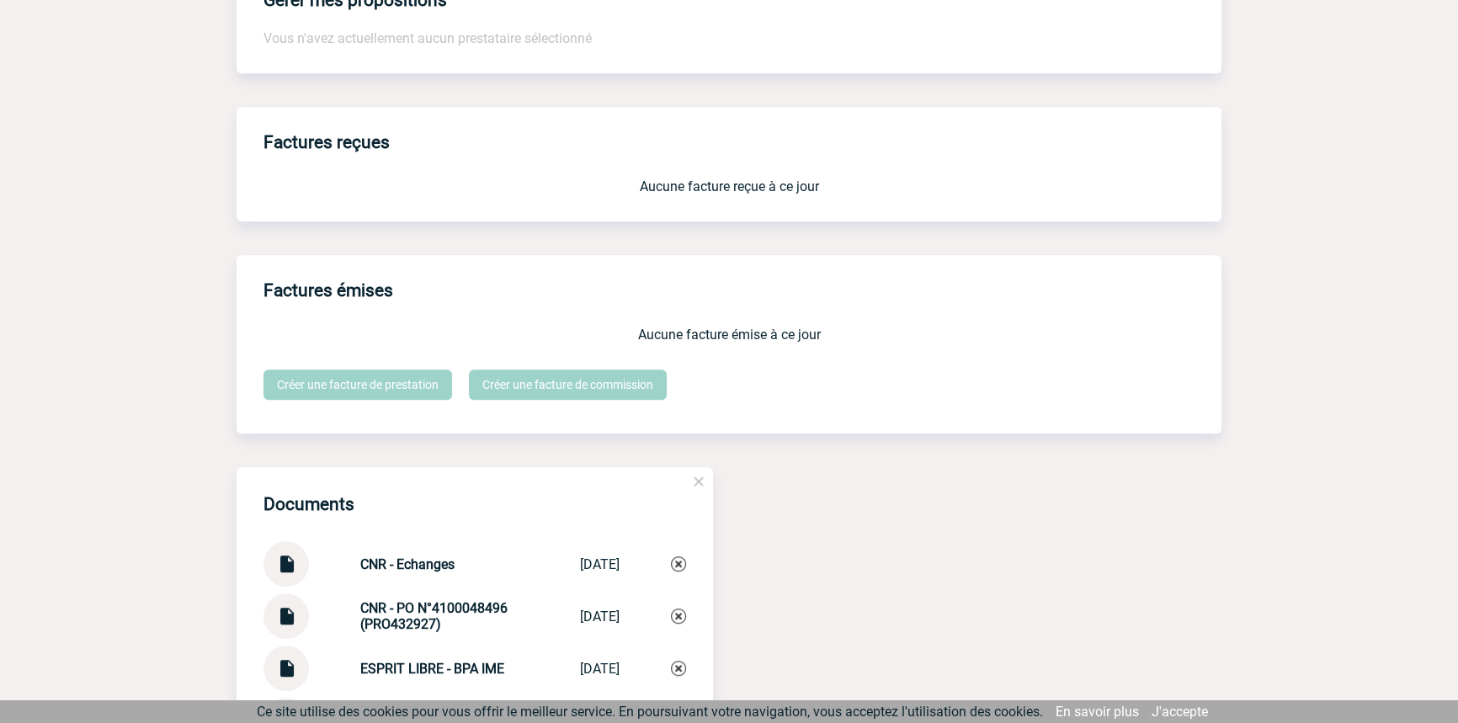
scroll to position [1780, 0]
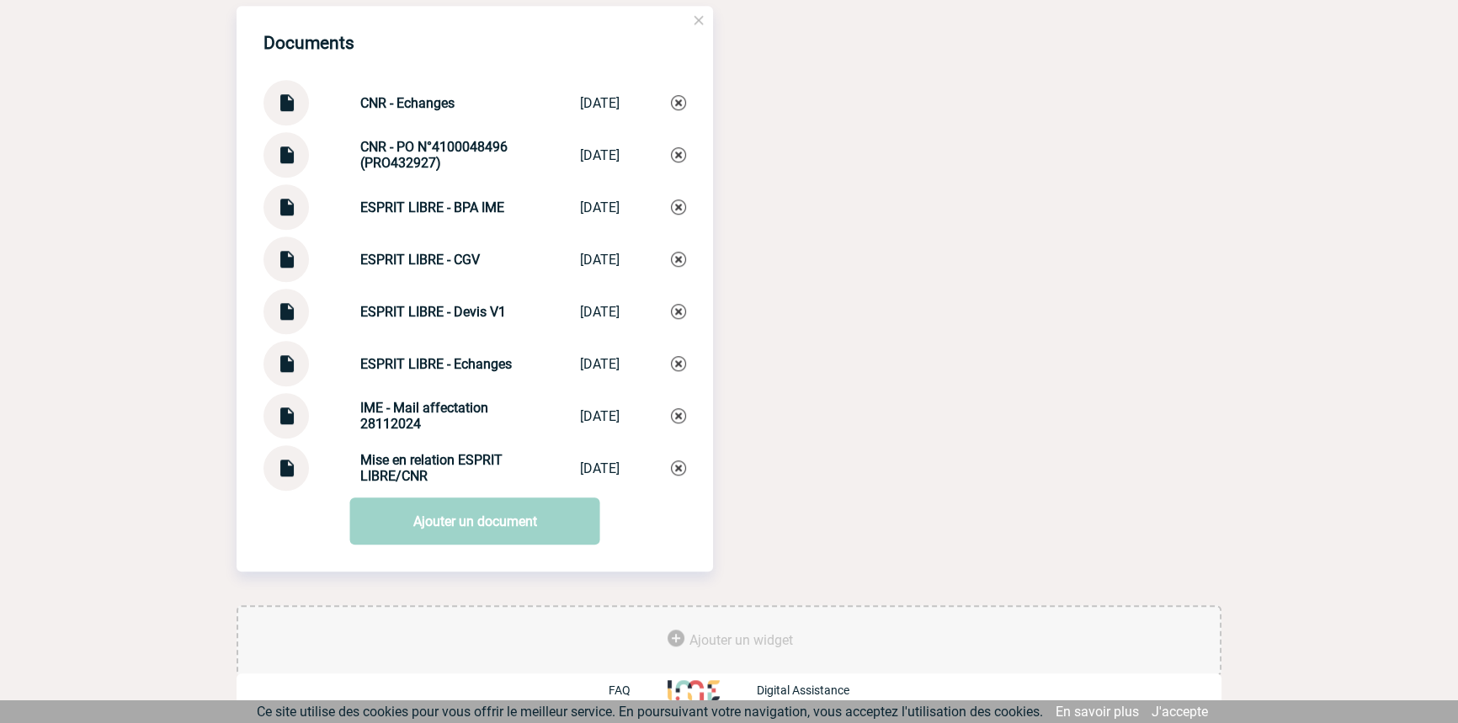
click at [416, 460] on strong "Mise en relation ESPRIT LIBRE/CNR" at bounding box center [431, 468] width 142 height 32
click at [417, 460] on strong "Mise en relation ESPRIT LIBRE/CNR" at bounding box center [431, 468] width 142 height 32
click at [418, 461] on strong "Mise en relation ESPRIT LIBRE/CNR" at bounding box center [431, 468] width 142 height 32
copy div "Mise en relation ESPRIT LIBRE/CNR Mise en relatio..."
click at [674, 471] on img at bounding box center [678, 468] width 15 height 15
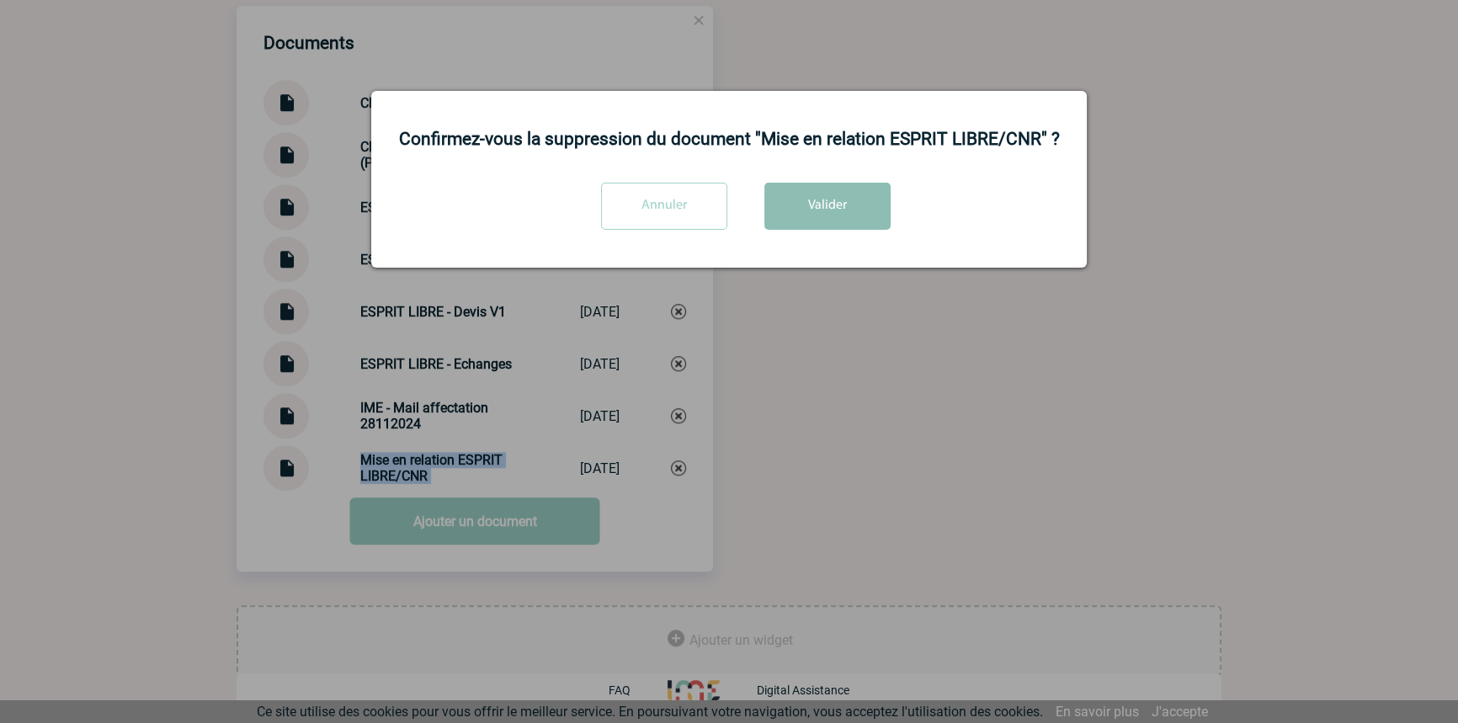
click at [765, 209] on button "Valider" at bounding box center [827, 206] width 126 height 47
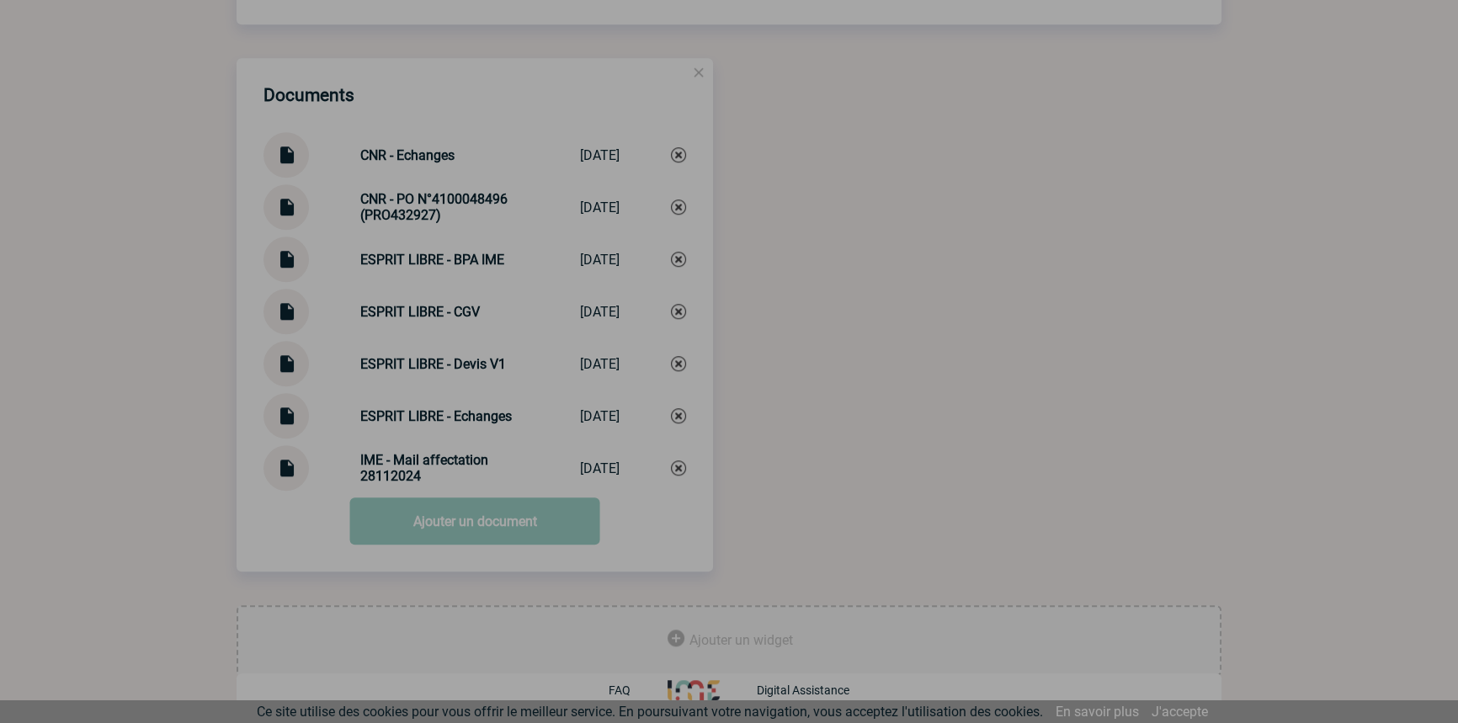
scroll to position [1727, 0]
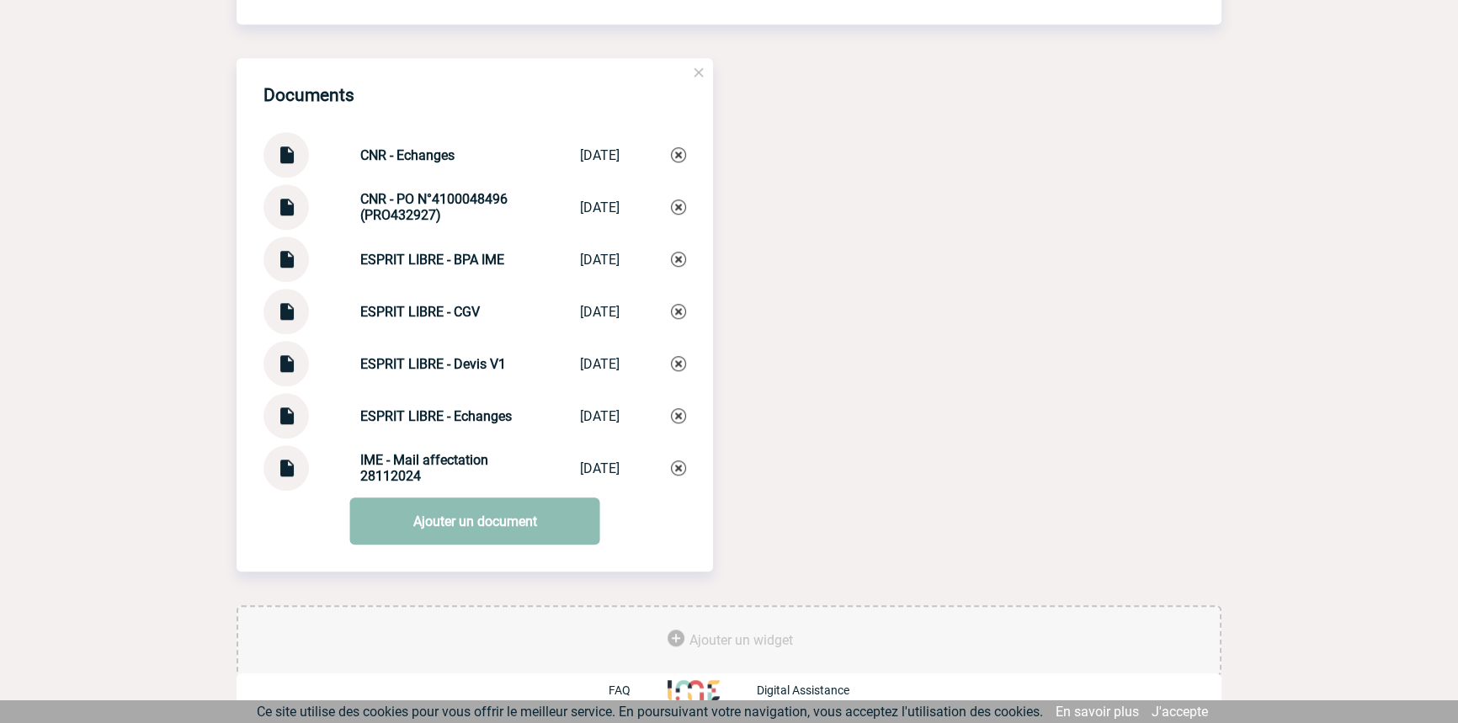
click at [402, 530] on link "Ajouter un document" at bounding box center [475, 521] width 250 height 47
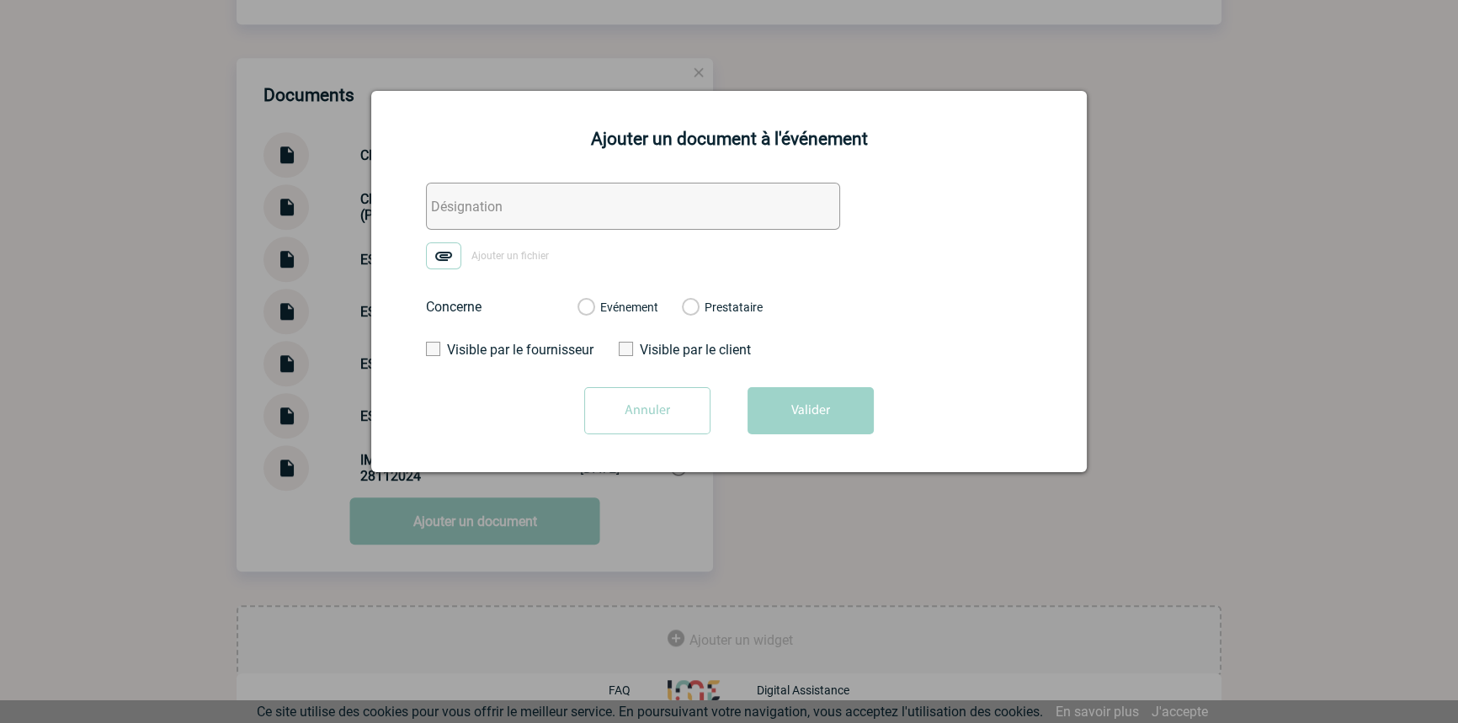
click at [545, 189] on input "text" at bounding box center [633, 206] width 414 height 47
paste input "Mise en relation ESPRIT LIBRE/CNR"
type input "Mise en relation ESPRIT LIBRE/CNR"
click at [461, 252] on img at bounding box center [443, 255] width 35 height 27
click at [0, 0] on input "Ajouter un fichier" at bounding box center [0, 0] width 0 height 0
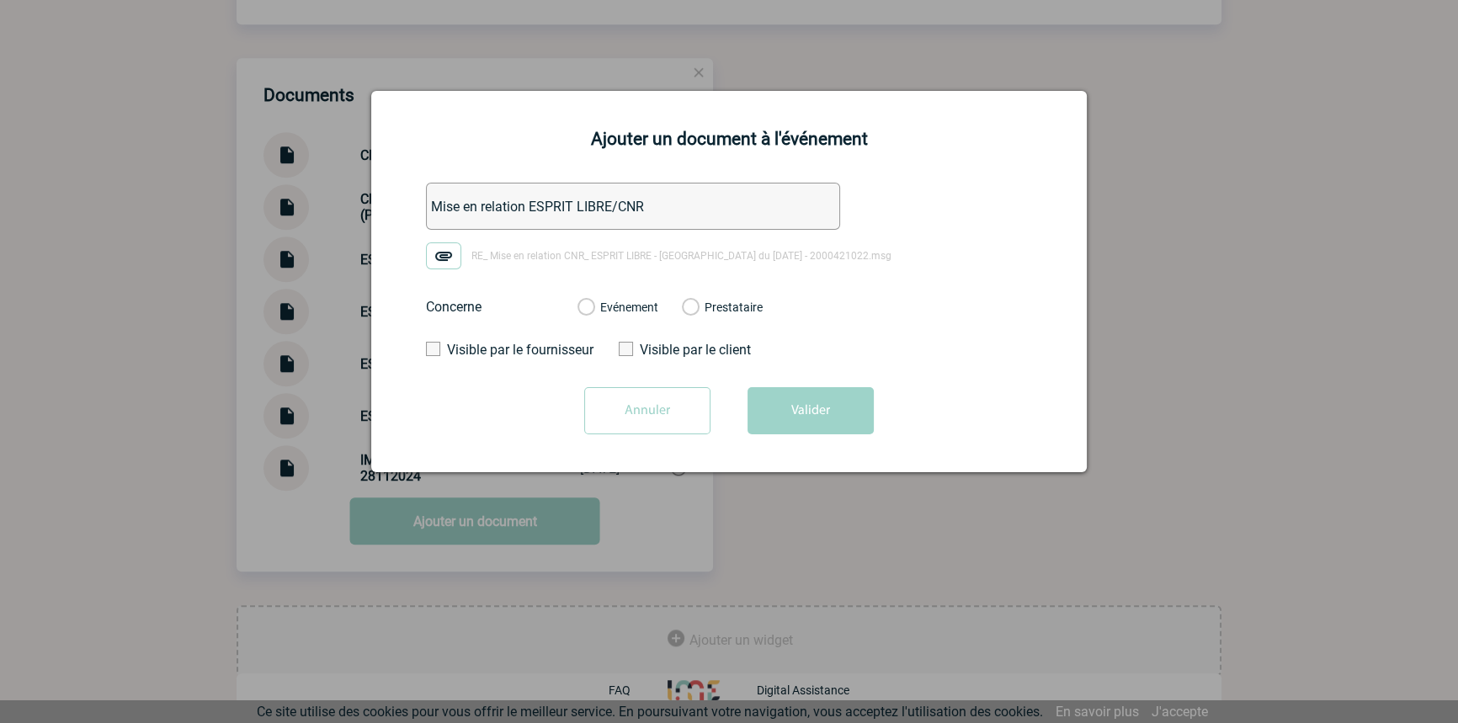
click at [594, 304] on label "Evénement" at bounding box center [586, 308] width 16 height 15
click at [0, 0] on input "Evénement" at bounding box center [0, 0] width 0 height 0
click at [785, 410] on button "Valider" at bounding box center [811, 410] width 126 height 47
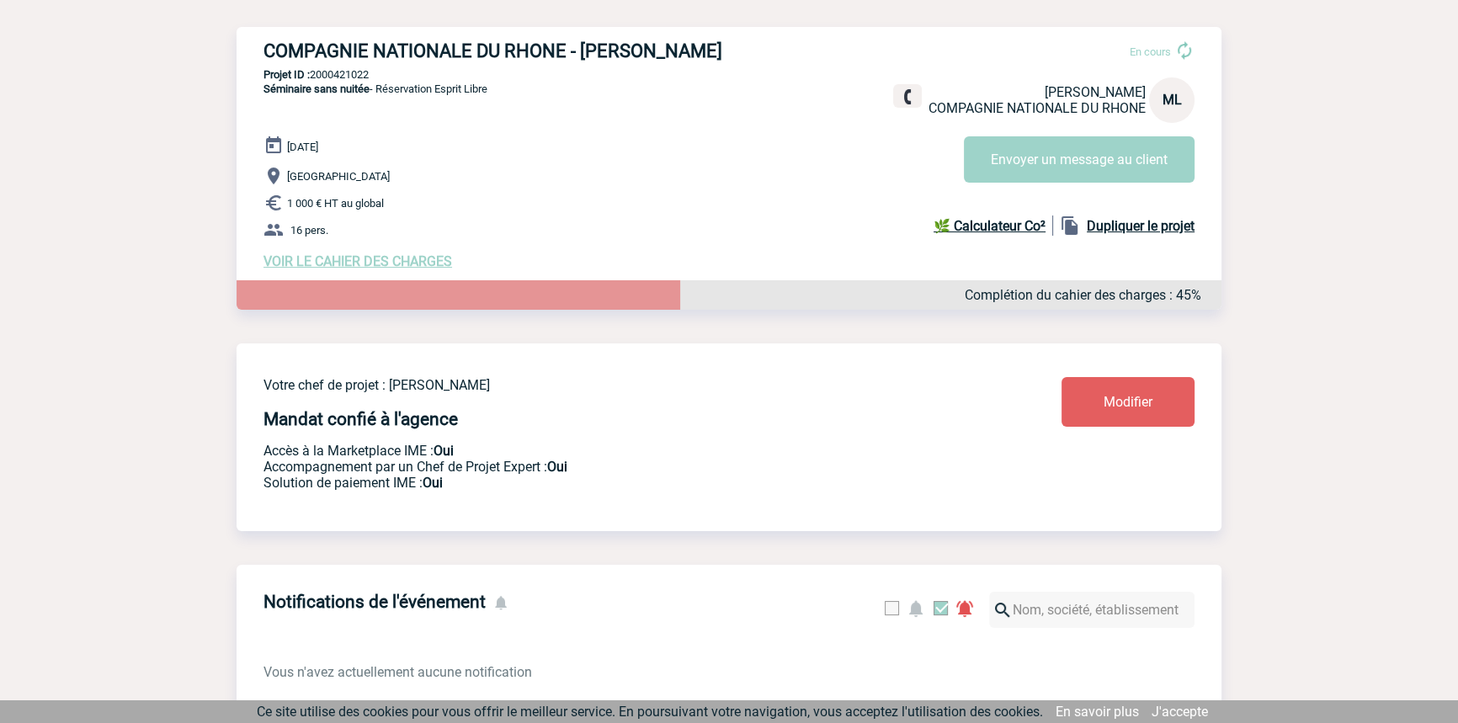
scroll to position [0, 0]
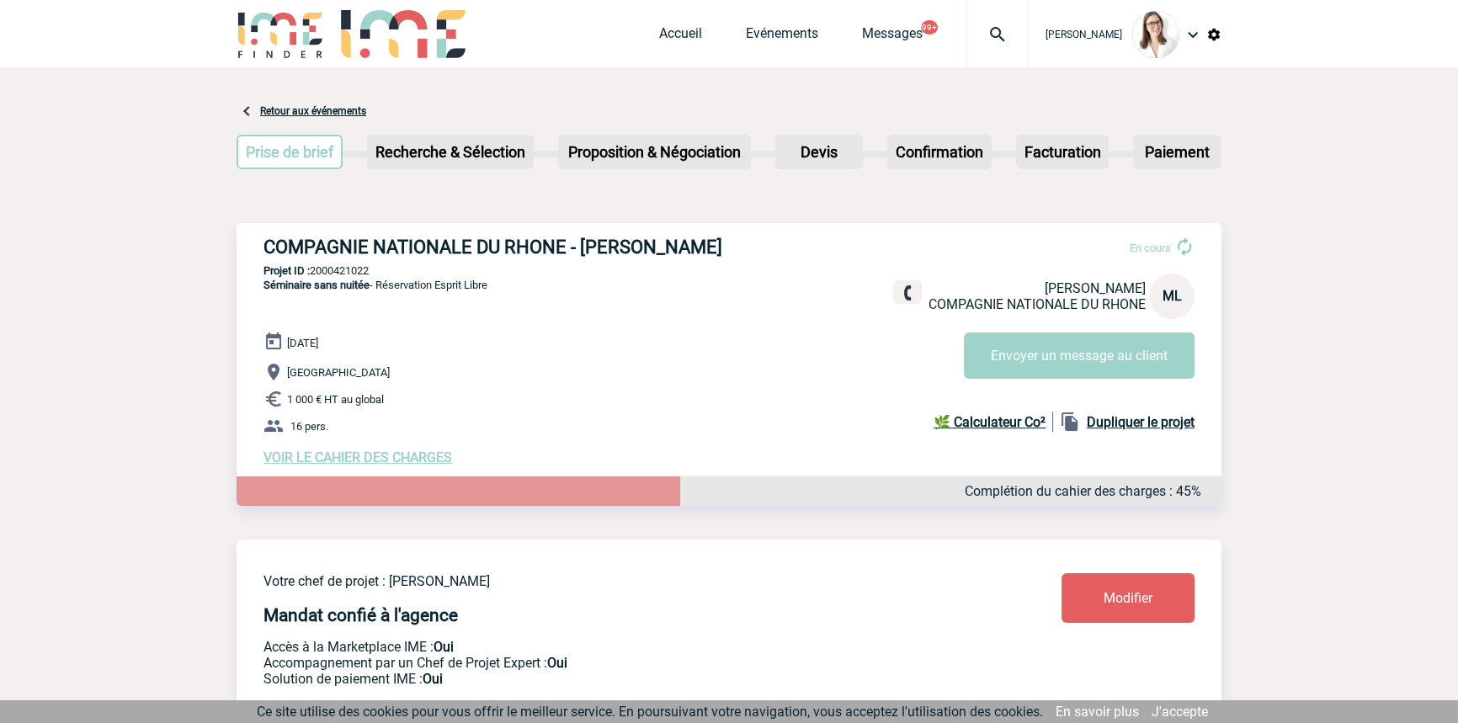
click at [969, 40] on img at bounding box center [997, 34] width 61 height 20
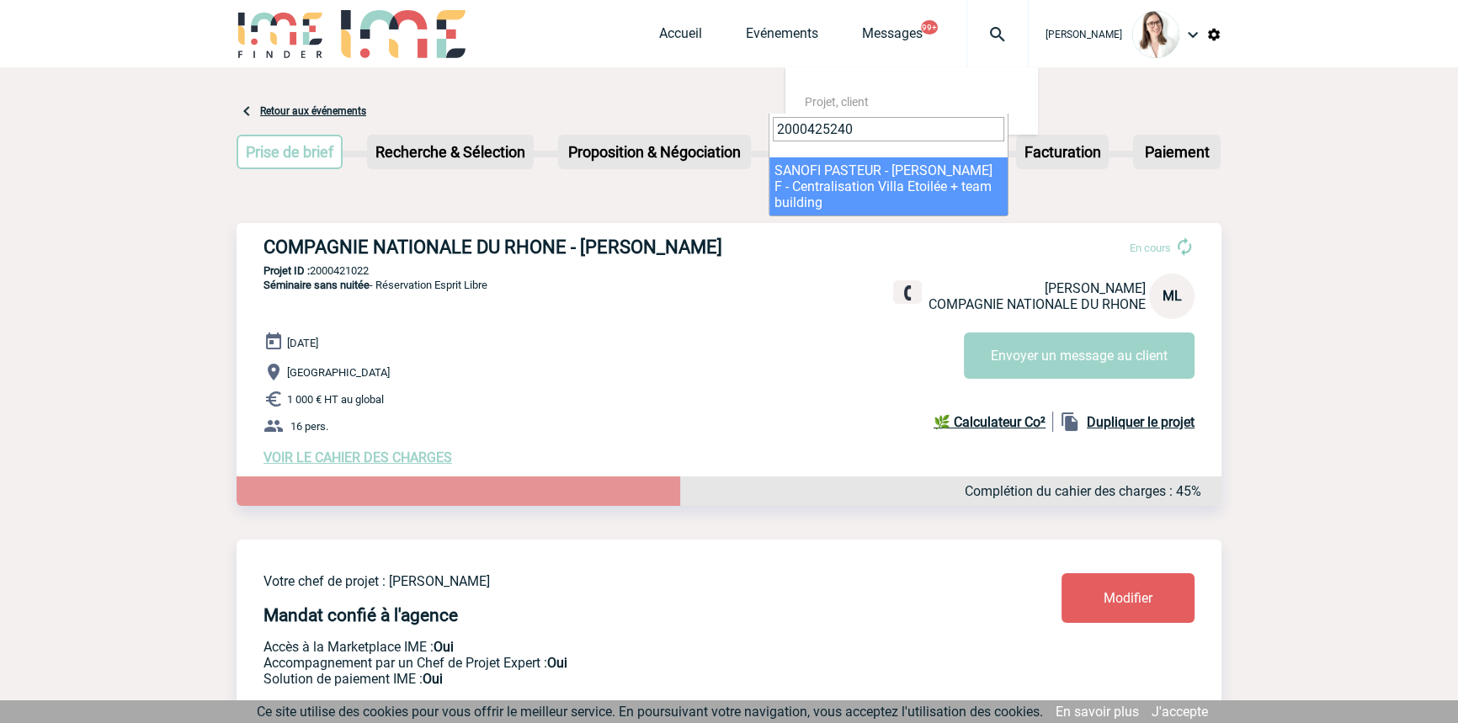
type input "2000425240"
select select "24741"
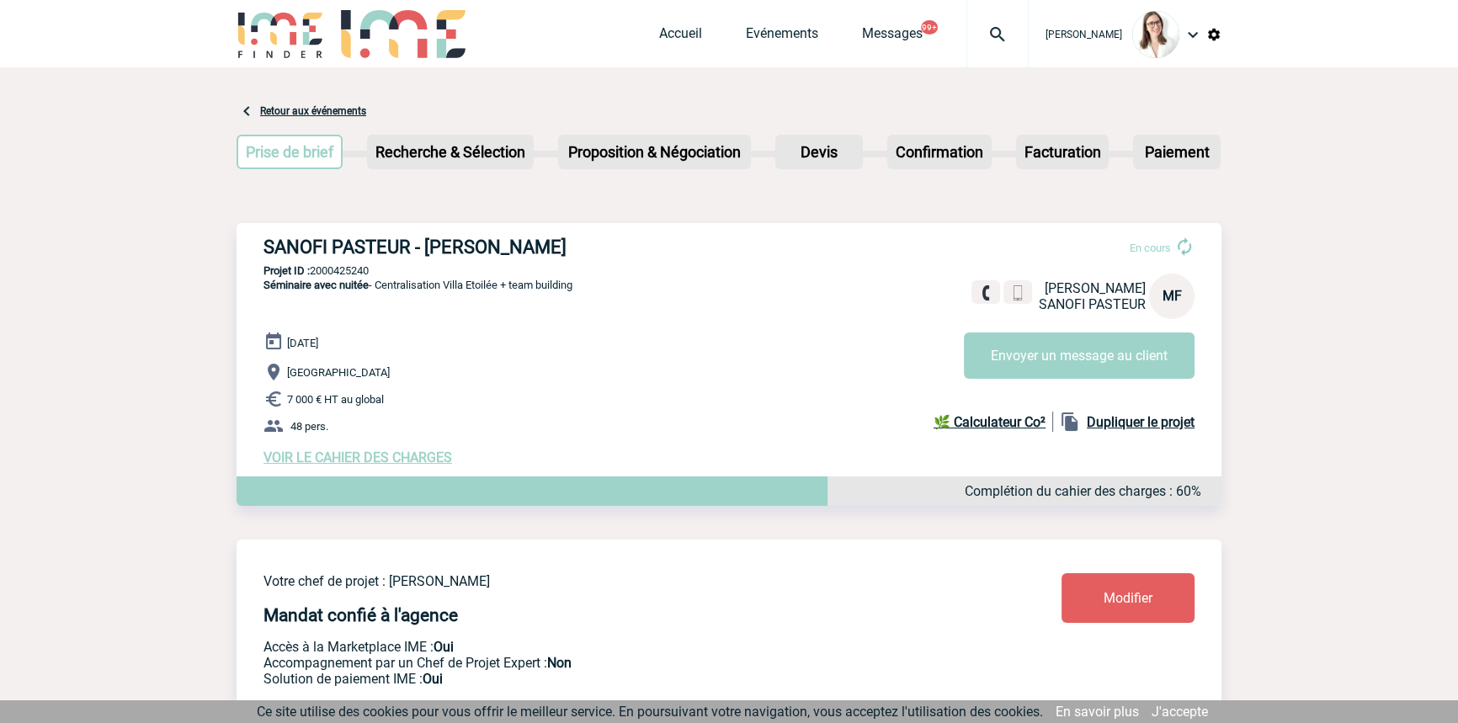
click at [331, 264] on div "SANOFI PASTEUR - Muriel FRANCOU En cours Muriel FRANCOU SANOFI PASTEUR MF Envoy…" at bounding box center [729, 351] width 985 height 256
copy p "2000425240"
click at [987, 33] on img at bounding box center [997, 34] width 61 height 20
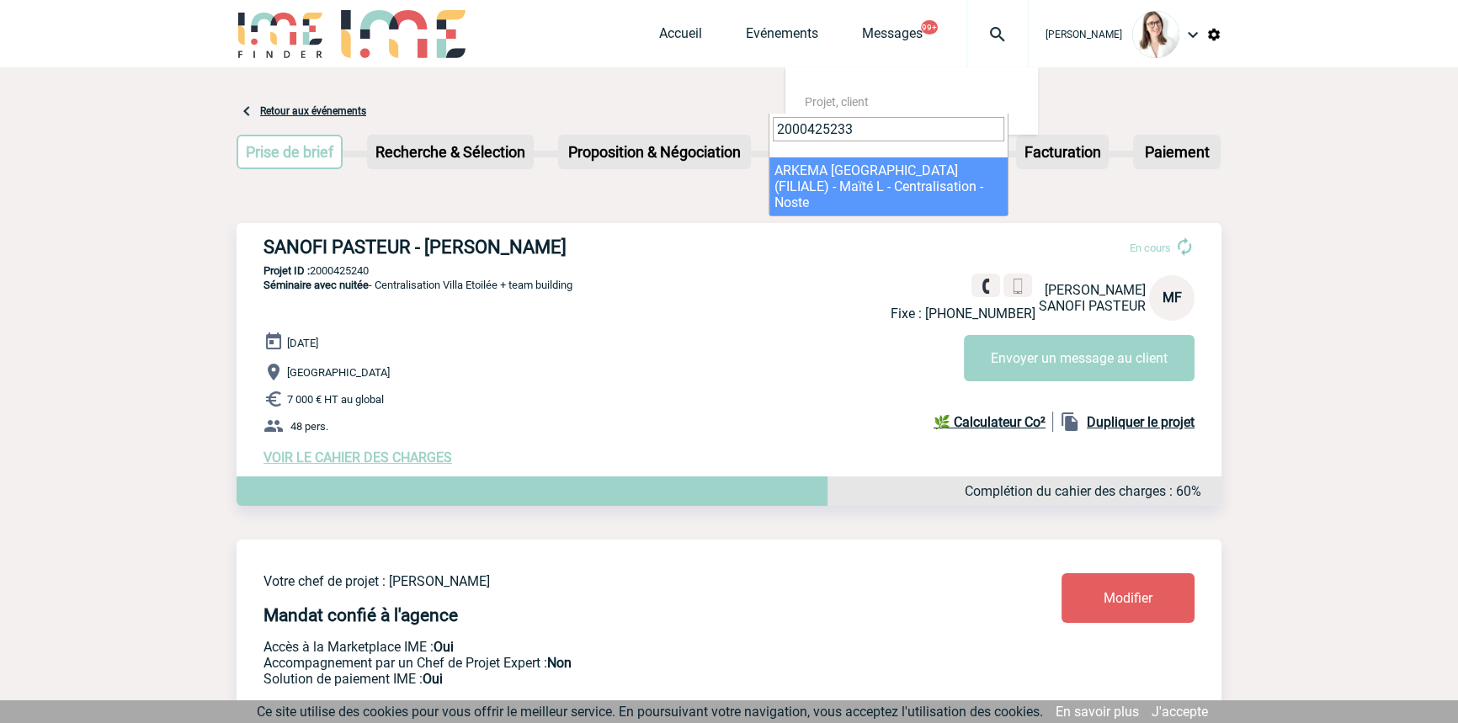
type input "2000425233"
select select "24734"
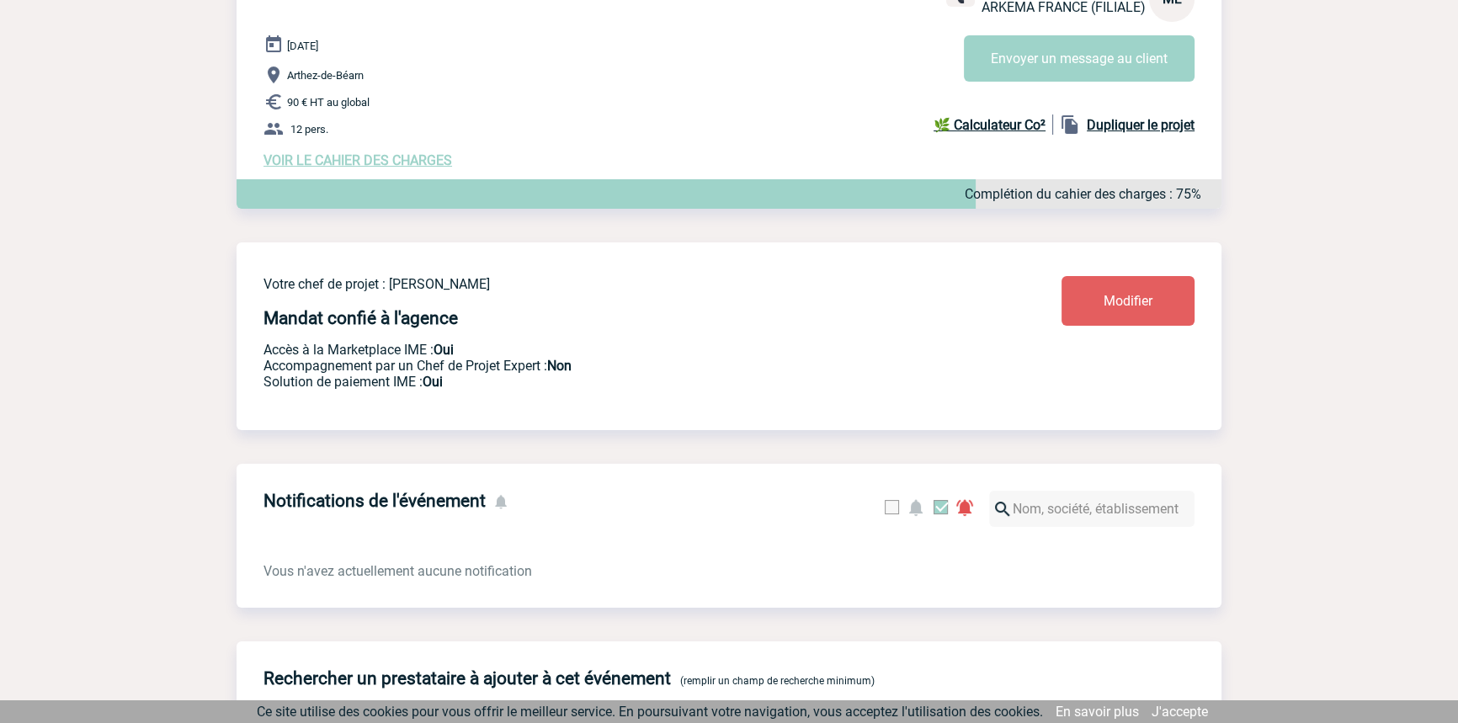
scroll to position [1449, 0]
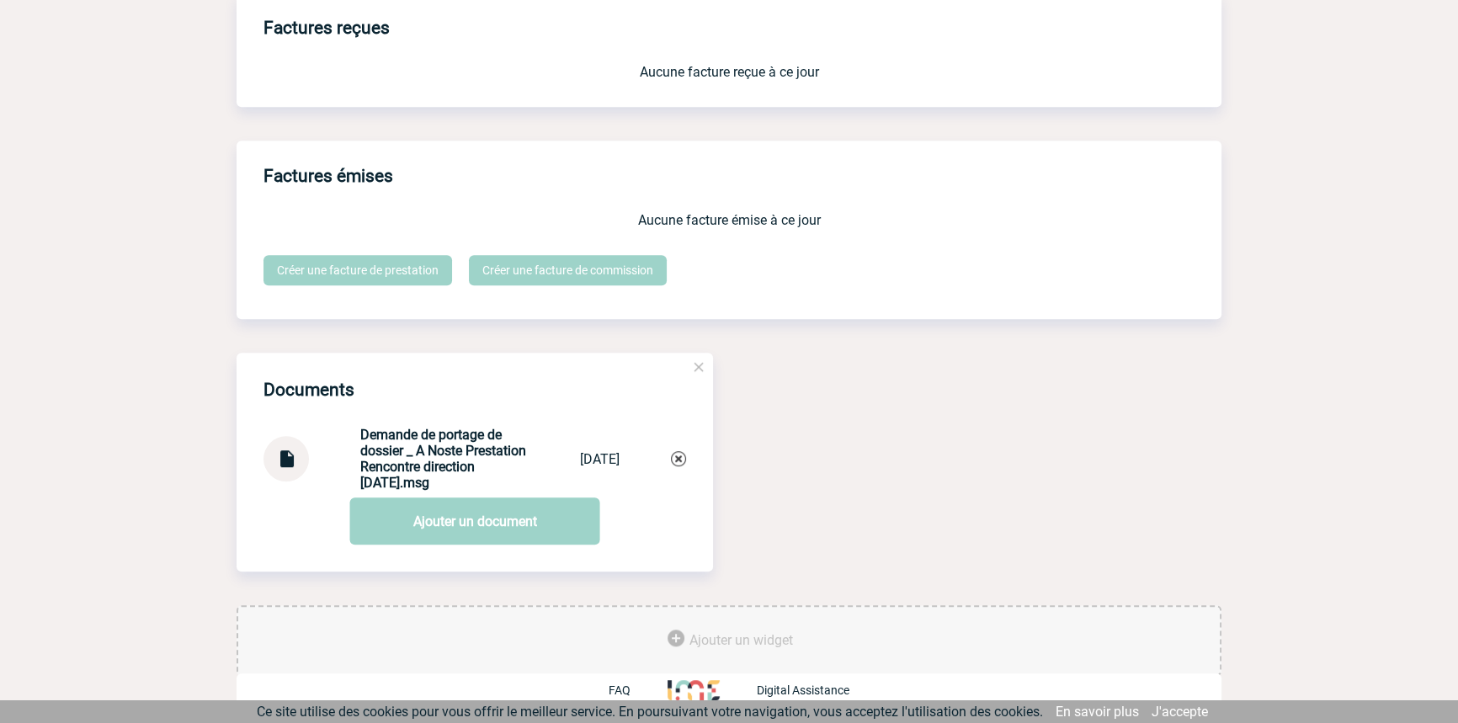
click at [258, 466] on div "Documents Demande de portage de dossier _ A Noste Prestation Rencontre directio…" at bounding box center [475, 422] width 477 height 138
click at [289, 450] on img at bounding box center [286, 452] width 22 height 33
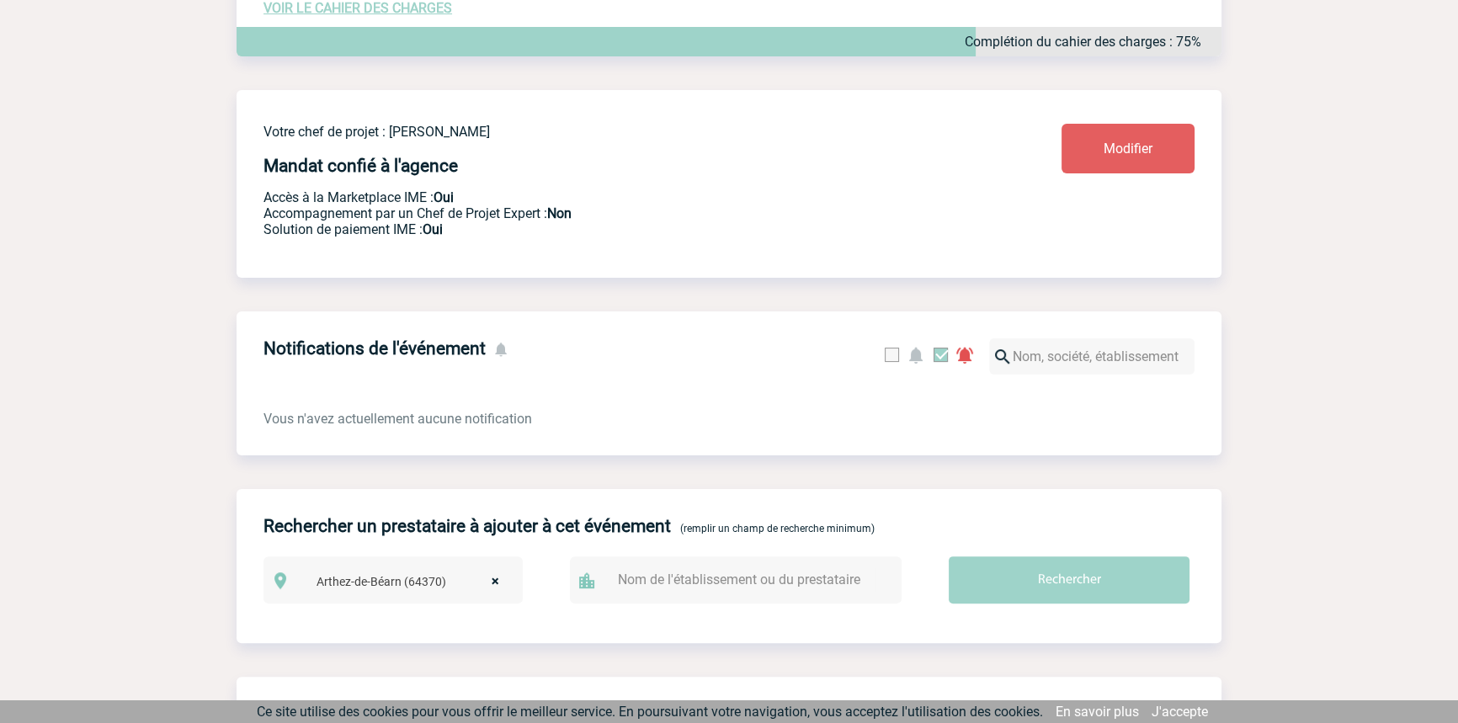
scroll to position [0, 0]
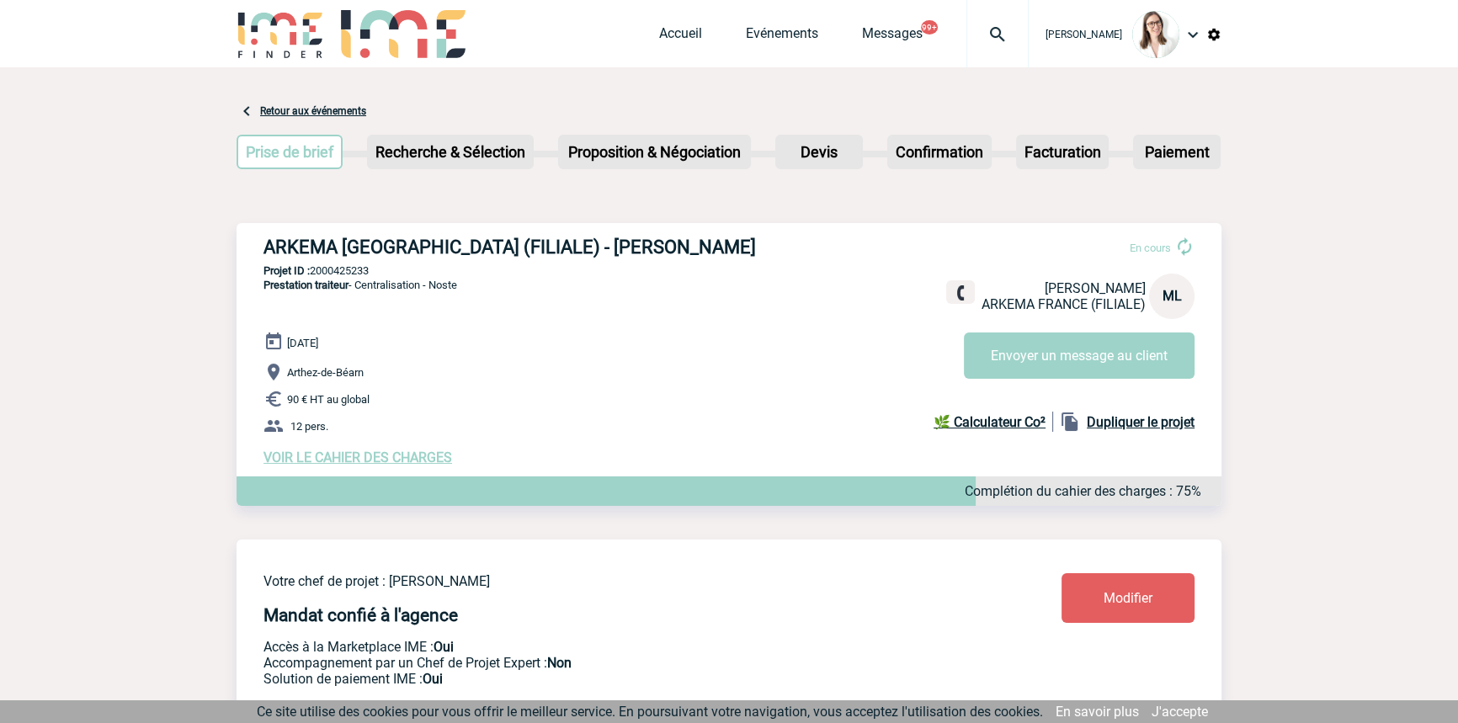
click at [967, 38] on img at bounding box center [997, 34] width 61 height 20
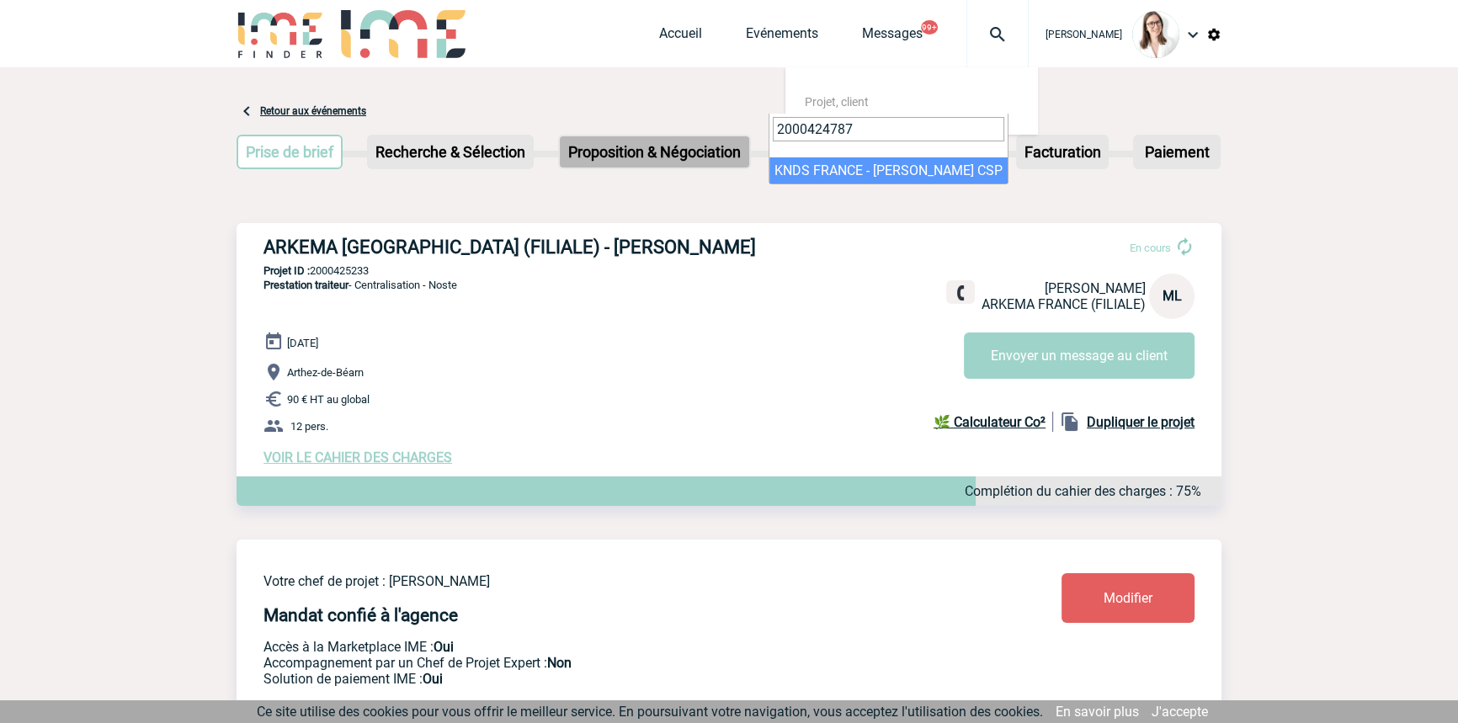
drag, startPoint x: 745, startPoint y: 139, endPoint x: 657, endPoint y: 146, distance: 88.7
paste input "1345"
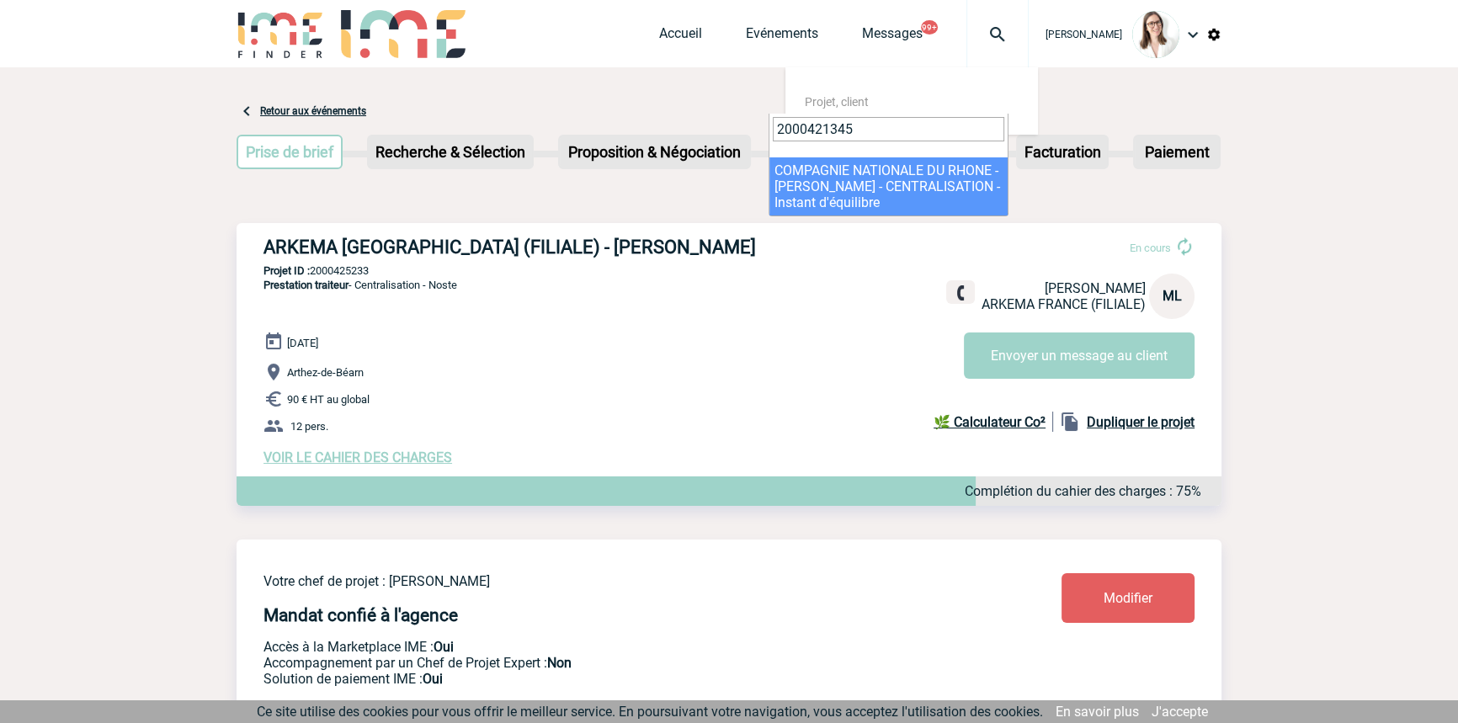
type input "2000421345"
select select "20846"
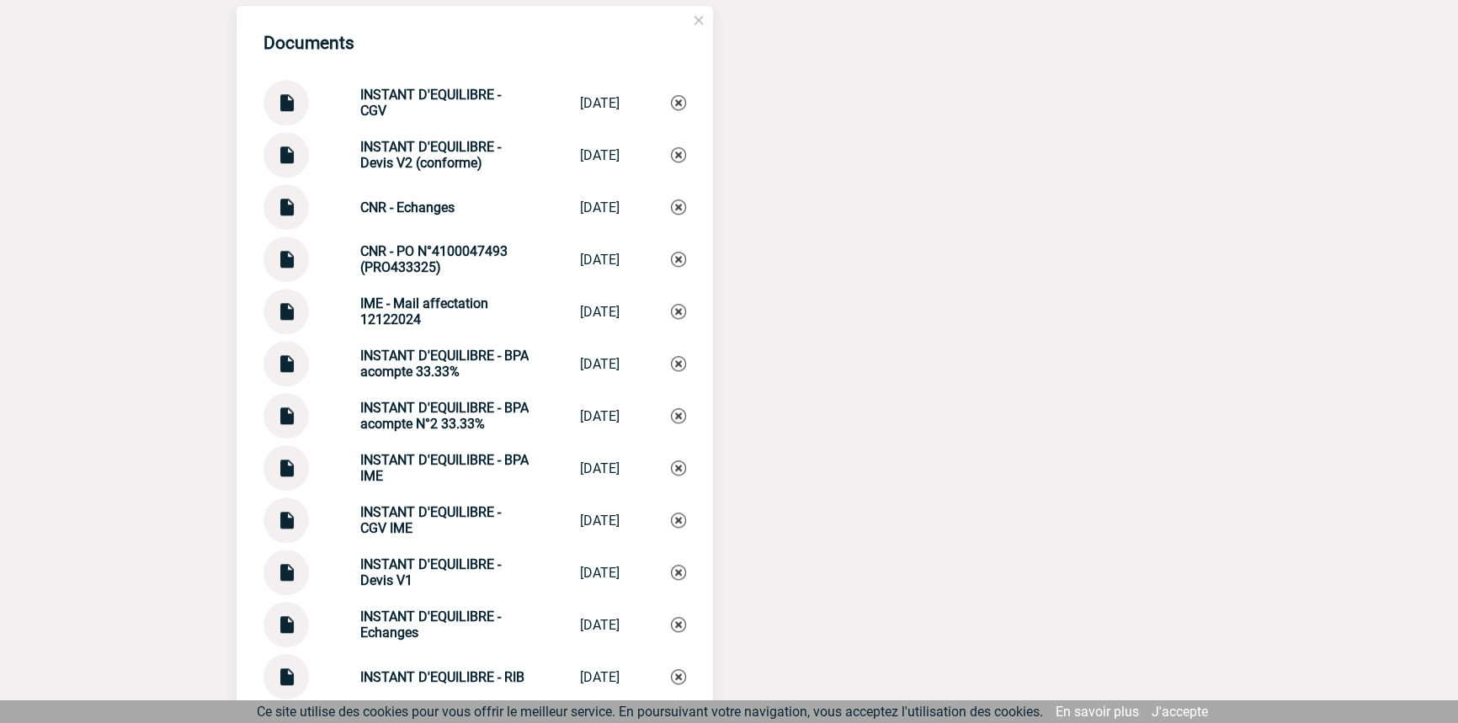
scroll to position [1755, 0]
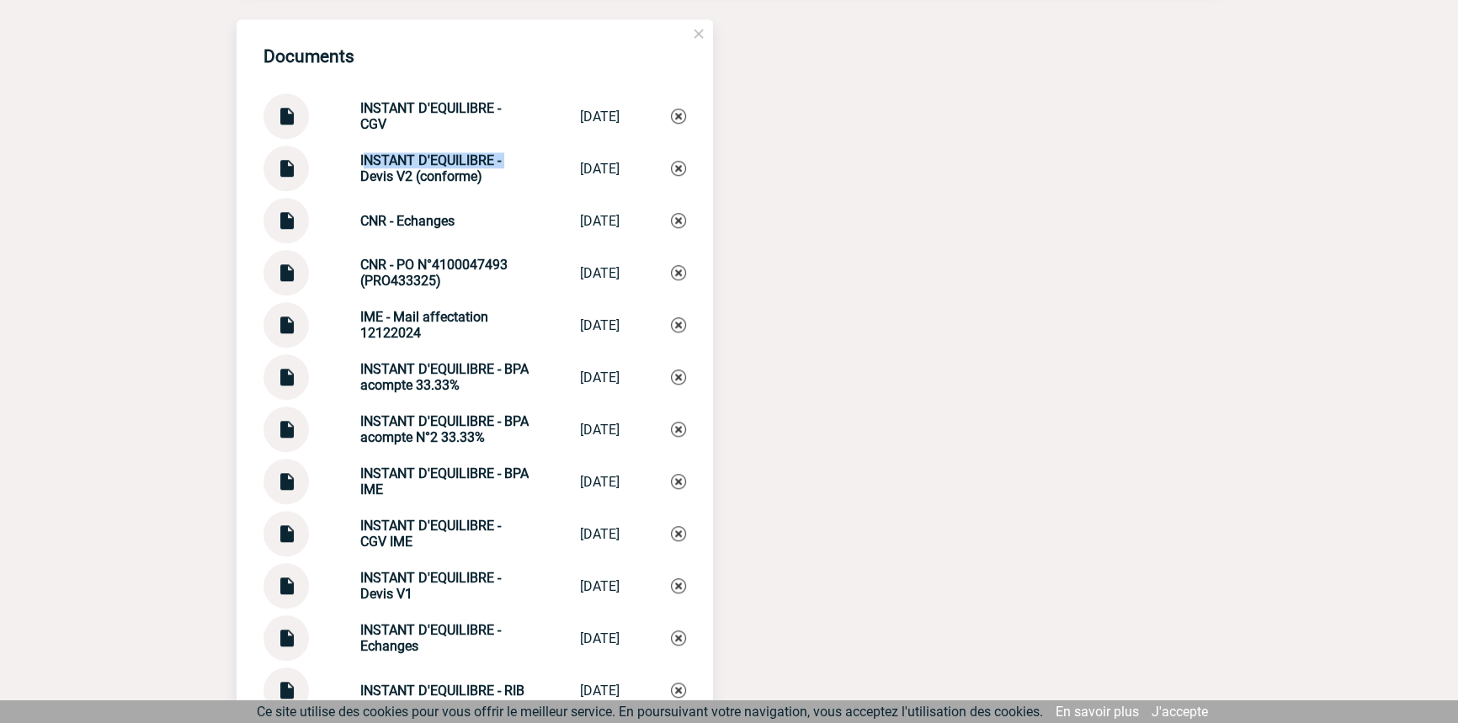
drag, startPoint x: 464, startPoint y: 191, endPoint x: 364, endPoint y: 232, distance: 108.3
click at [341, 191] on div "INSTANT D'EQUILIBRE - Devis V2 (conforme) INSTANT D'EQUI... [DATE]" at bounding box center [475, 168] width 423 height 45
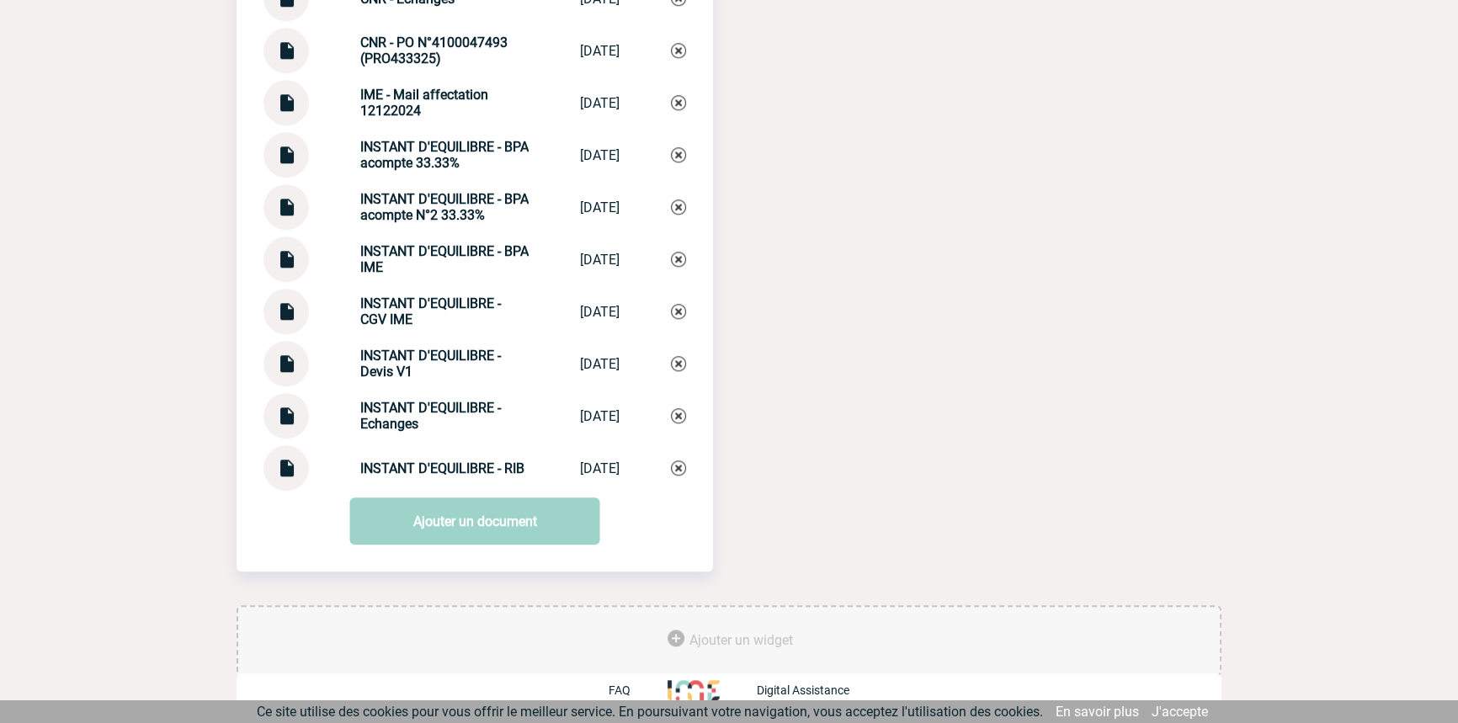
scroll to position [2011, 0]
click at [486, 525] on link "Ajouter un document" at bounding box center [475, 521] width 250 height 47
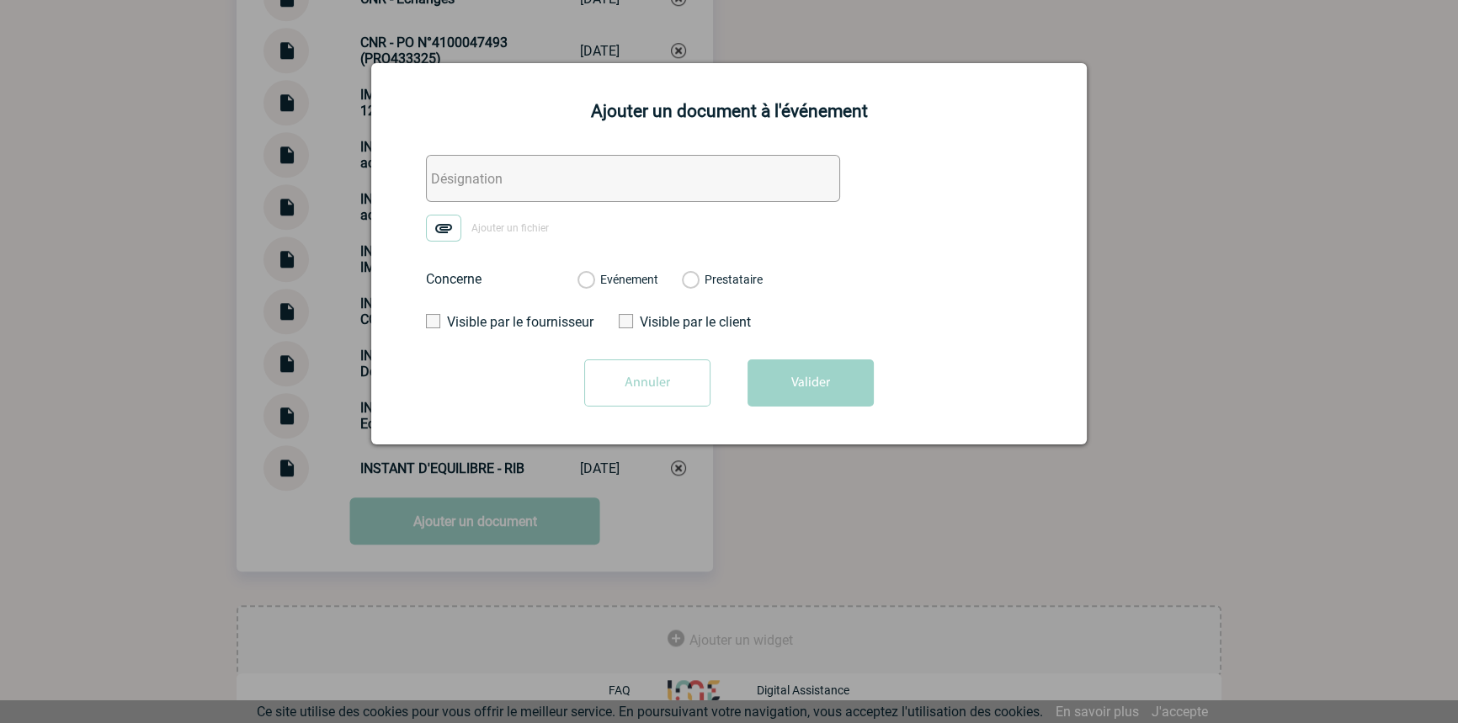
click at [554, 202] on input "text" at bounding box center [633, 178] width 414 height 47
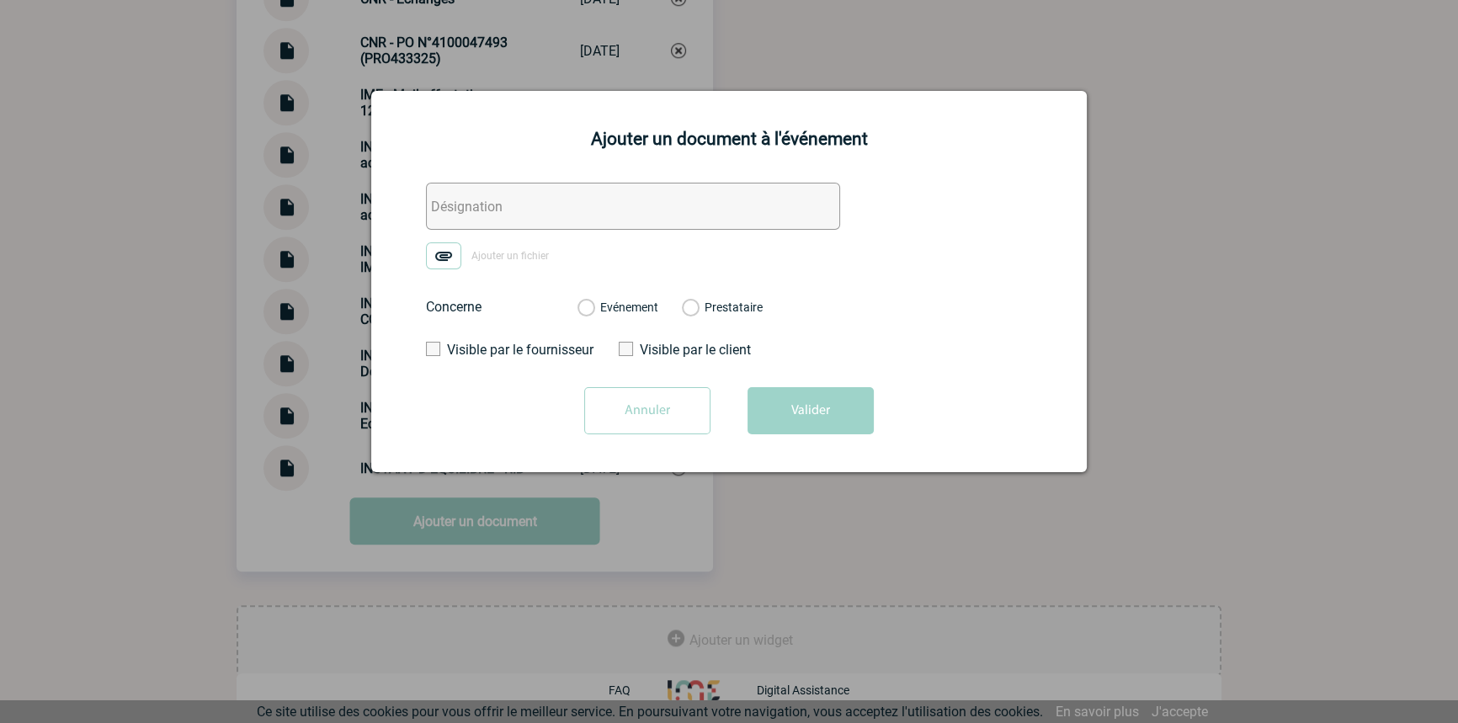
paste input "INSTANT D'EQUILIBRE -"
type input "INSTANT D'EQUILIBRE - Facture"
click at [459, 244] on img at bounding box center [443, 255] width 35 height 27
click at [0, 0] on input "Ajouter un fichier" at bounding box center [0, 0] width 0 height 0
click at [594, 304] on label "Evénement" at bounding box center [586, 308] width 16 height 15
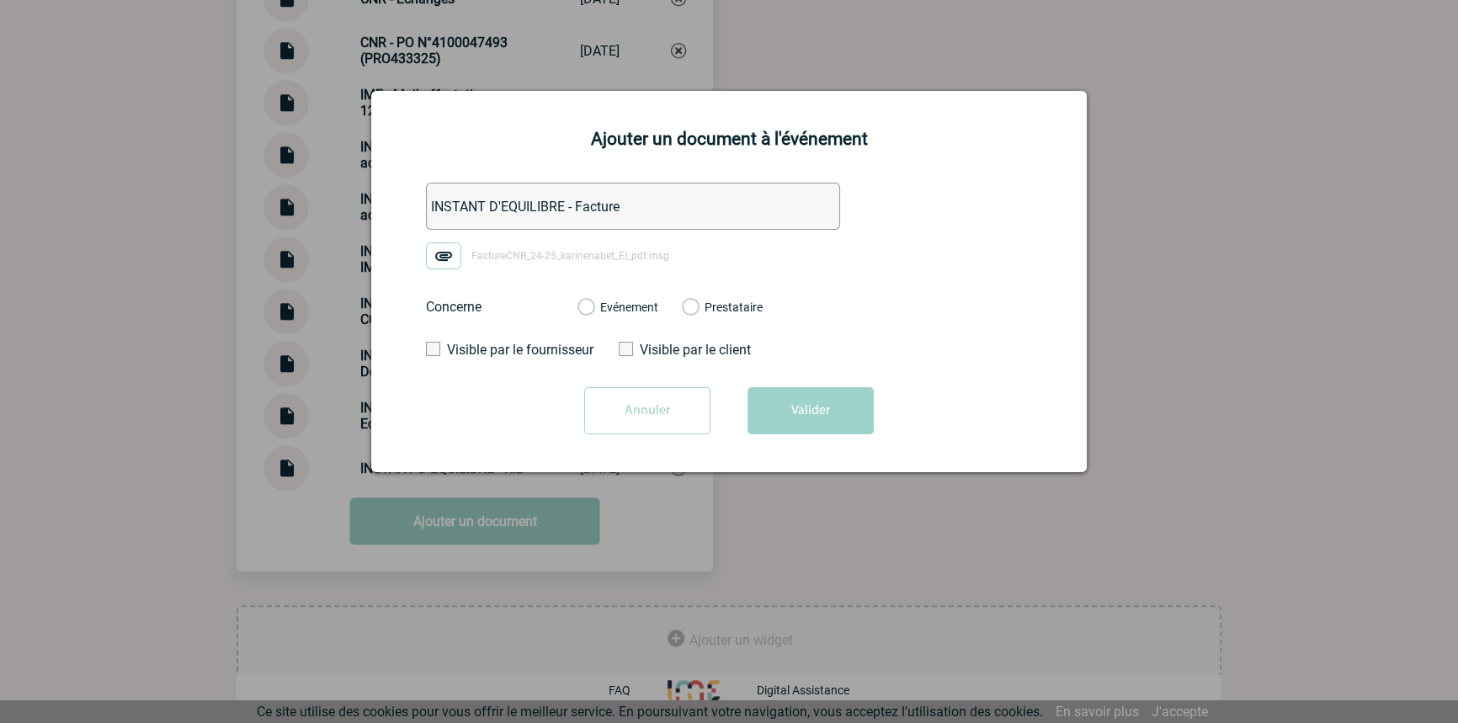
click at [0, 0] on input "Evénement" at bounding box center [0, 0] width 0 height 0
click at [783, 399] on button "Valider" at bounding box center [811, 410] width 126 height 47
